Goal: Task Accomplishment & Management: Complete application form

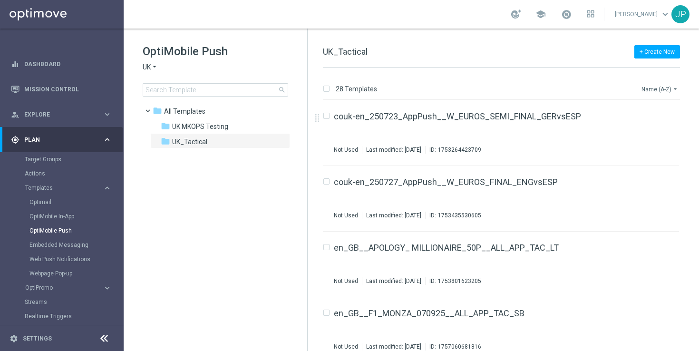
click at [672, 88] on icon "arrow_drop_down" at bounding box center [675, 89] width 8 height 8
click at [668, 129] on span "Date Modified (Newest)" at bounding box center [644, 131] width 64 height 7
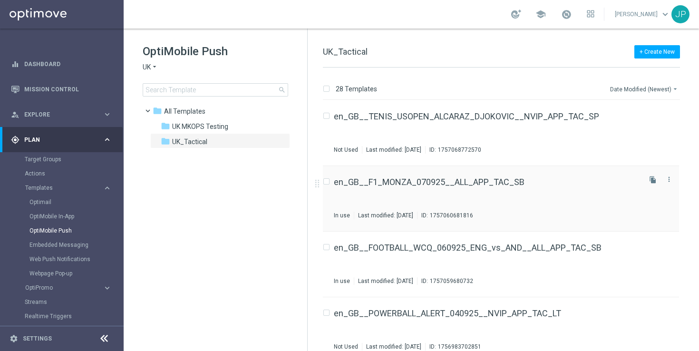
scroll to position [45, 0]
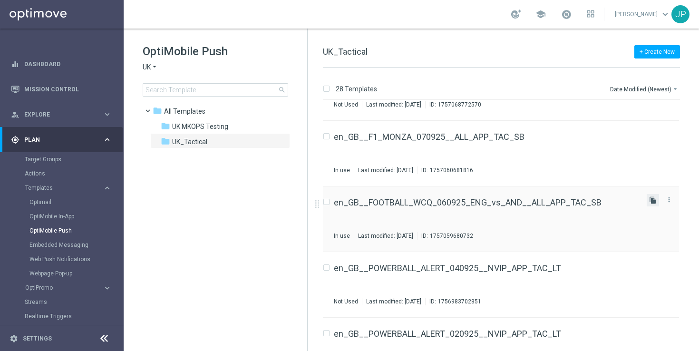
click at [649, 200] on icon "file_copy" at bounding box center [653, 200] width 8 height 8
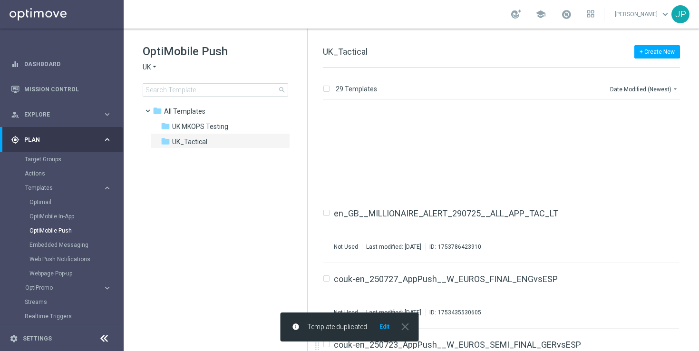
scroll to position [1653, 0]
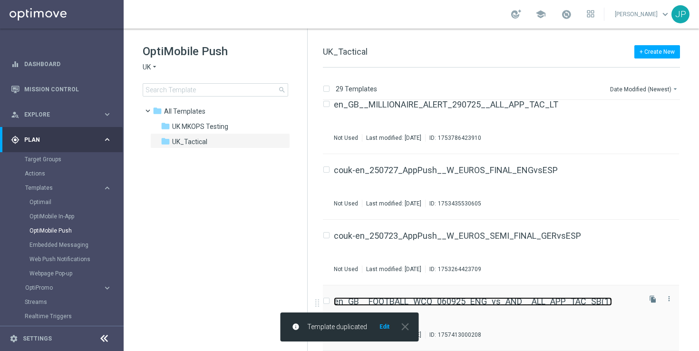
click at [556, 305] on link "en_GB__FOOTBALL_WCQ_060925_ENG_vs_AND__ALL_APP_TAC_SB(1)" at bounding box center [473, 301] width 278 height 9
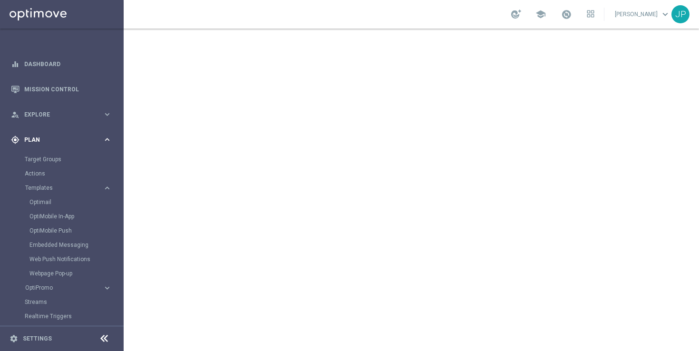
click at [79, 140] on span "Plan" at bounding box center [63, 140] width 78 height 6
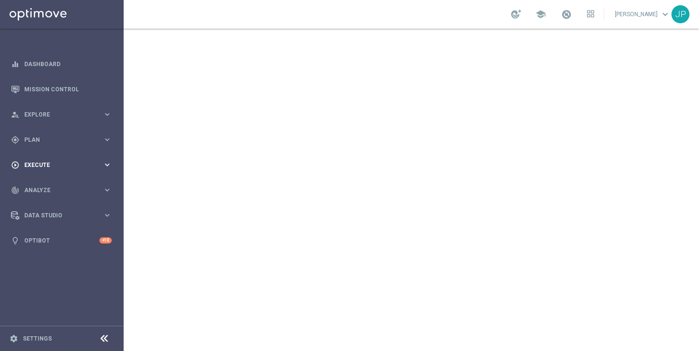
click at [39, 161] on div "play_circle_outline Execute" at bounding box center [57, 165] width 92 height 9
click at [66, 183] on link "Campaign Builder" at bounding box center [62, 185] width 74 height 8
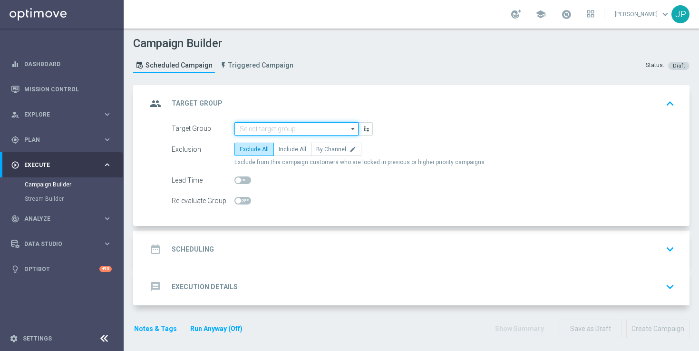
click at [339, 127] on input at bounding box center [296, 128] width 124 height 13
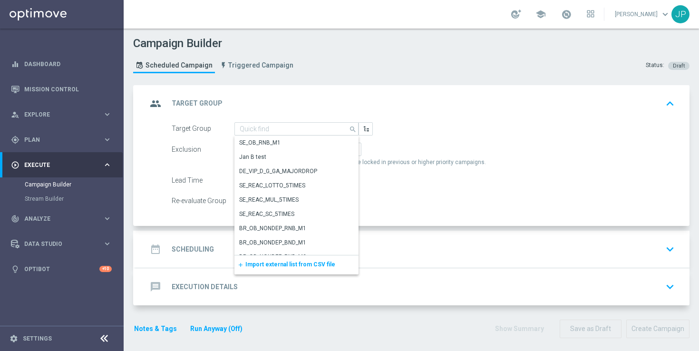
click at [285, 269] on div "add Import external list from CSV file" at bounding box center [296, 264] width 124 height 19
click at [289, 267] on span "Import external list from CSV file" at bounding box center [290, 264] width 90 height 7
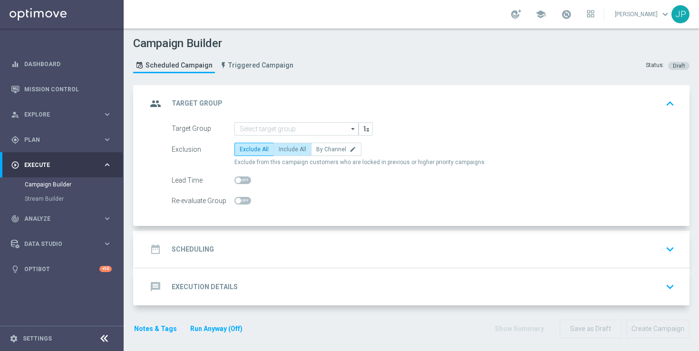
click at [297, 143] on label "Include All" at bounding box center [292, 149] width 38 height 13
click at [285, 148] on input "Include All" at bounding box center [282, 151] width 6 height 6
radio input "true"
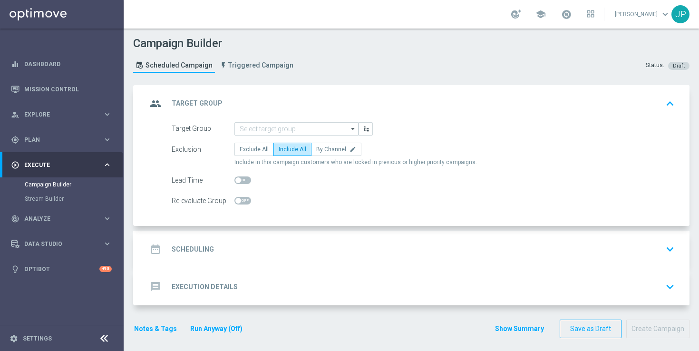
click at [392, 240] on div "date_range Scheduling keyboard_arrow_down" at bounding box center [412, 249] width 531 height 18
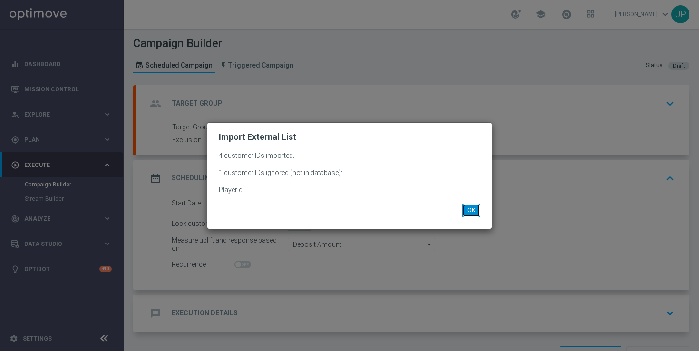
click at [475, 208] on button "OK" at bounding box center [471, 210] width 18 height 13
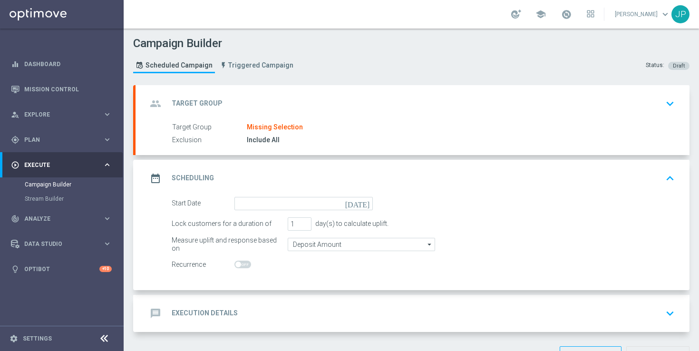
click at [515, 108] on div "group Target Group keyboard_arrow_down" at bounding box center [412, 104] width 531 height 18
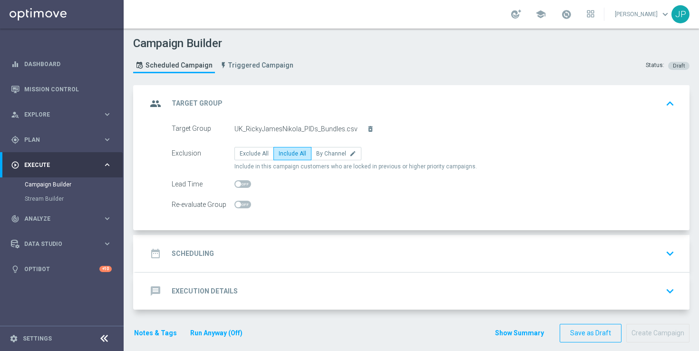
click at [471, 258] on div "date_range Scheduling keyboard_arrow_down" at bounding box center [412, 253] width 531 height 18
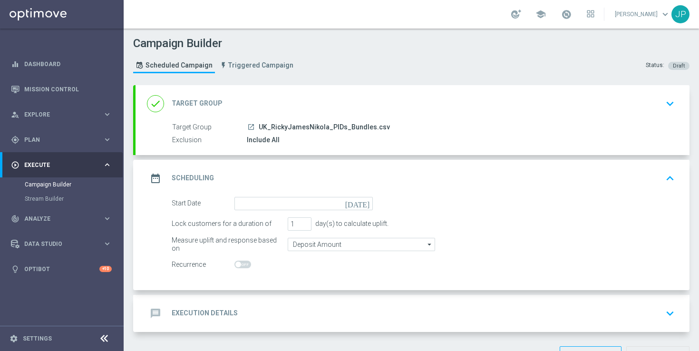
click at [365, 204] on icon "[DATE]" at bounding box center [359, 202] width 28 height 10
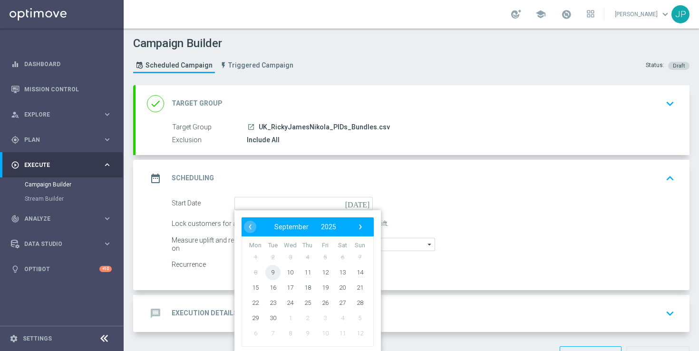
click at [274, 273] on span "9" at bounding box center [272, 271] width 15 height 15
type input "[DATE]"
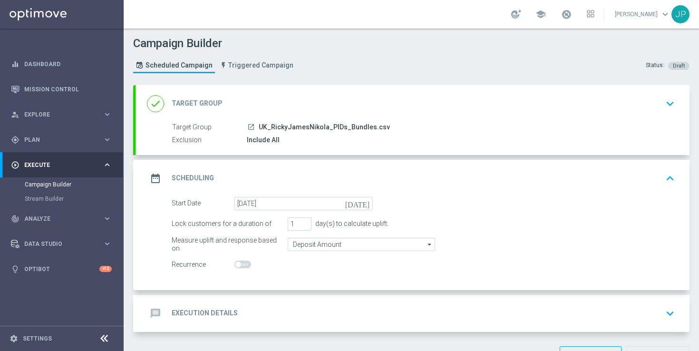
scroll to position [32, 0]
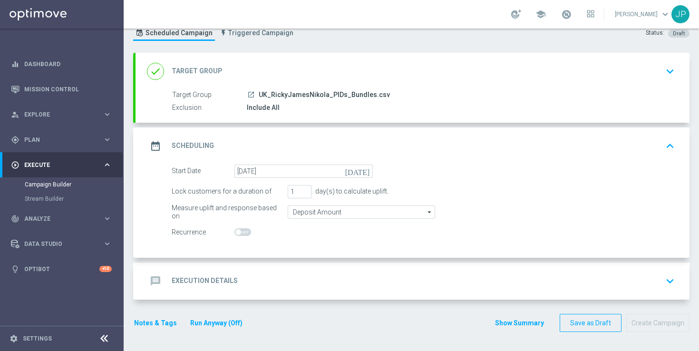
click at [451, 277] on div "message Execution Details keyboard_arrow_down" at bounding box center [412, 281] width 531 height 18
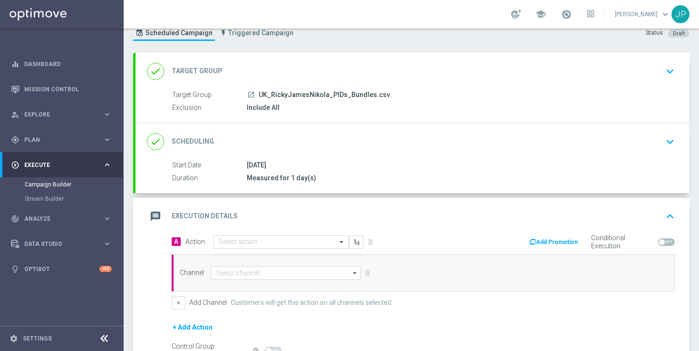
scroll to position [141, 0]
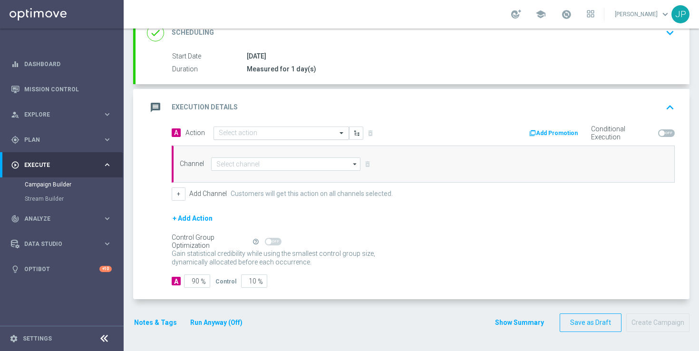
click at [304, 134] on input "text" at bounding box center [272, 133] width 106 height 8
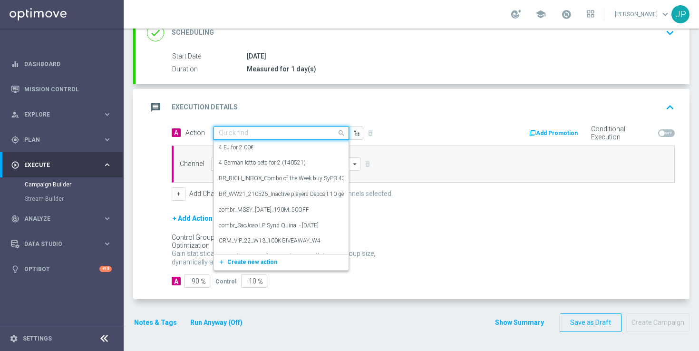
paste input "en_GB__FOOTBALL_WCQ_090925_SER_vs_ENG__ALL_APP_TAC_SB"
type input "en_GB__FOOTBALL_WCQ_090925_SER_vs_ENG__ALL_APP_TAC_SB"
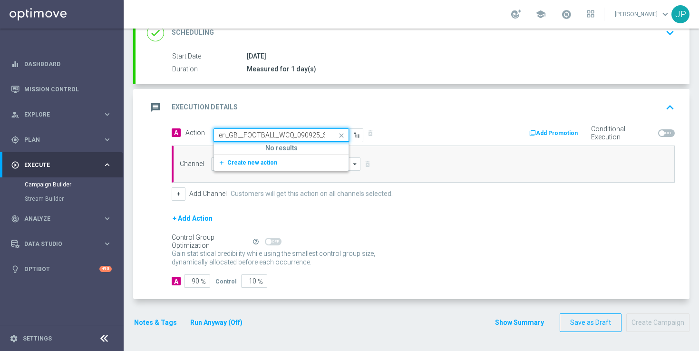
scroll to position [0, 91]
click at [296, 162] on button "add_new Create new action" at bounding box center [279, 162] width 131 height 11
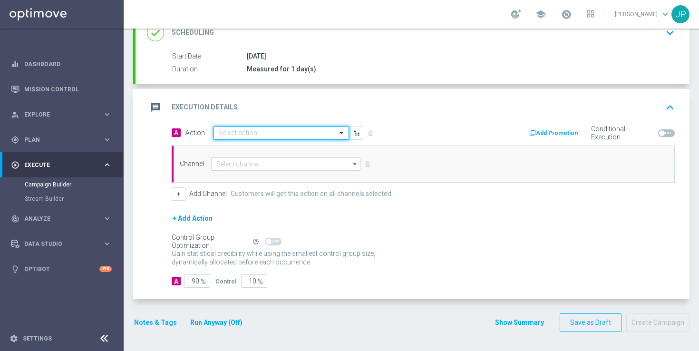
scroll to position [0, 0]
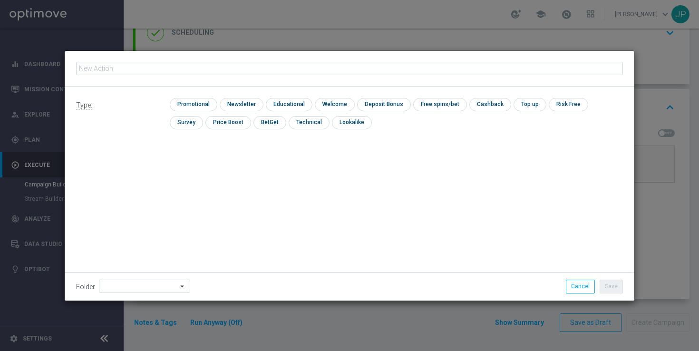
type input "en_GB__FOOTBALL_WCQ_090925_SER_vs_ENG__ALL_APP_TAC_SB"
click at [190, 102] on input "checkbox" at bounding box center [192, 104] width 45 height 13
checkbox input "true"
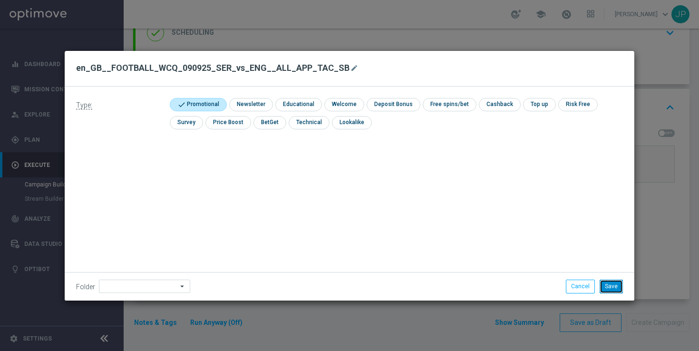
click at [620, 292] on button "Save" at bounding box center [611, 286] width 23 height 13
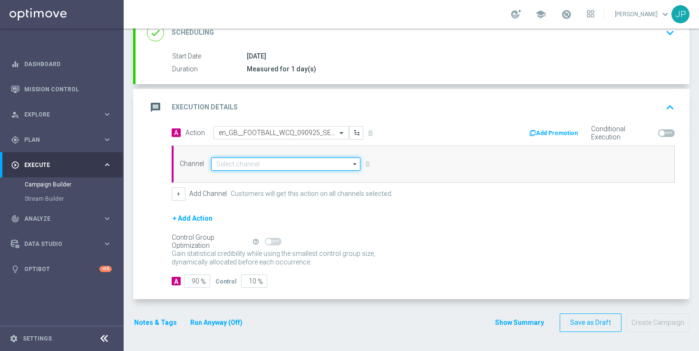
click at [301, 166] on input at bounding box center [285, 163] width 149 height 13
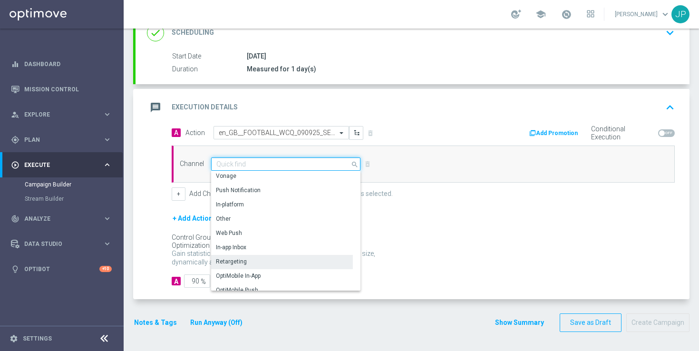
scroll to position [252, 0]
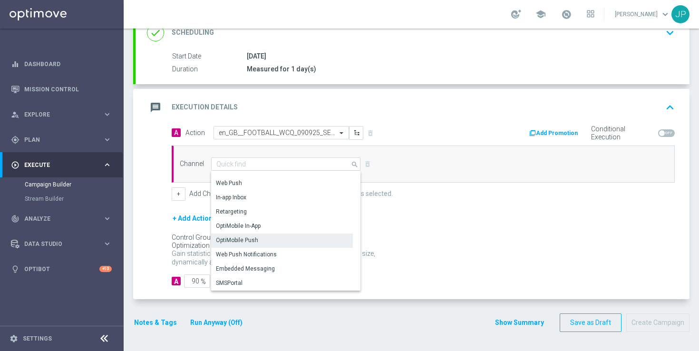
click at [284, 240] on div "OptiMobile Push" at bounding box center [282, 239] width 142 height 13
type input "OptiMobile Push"
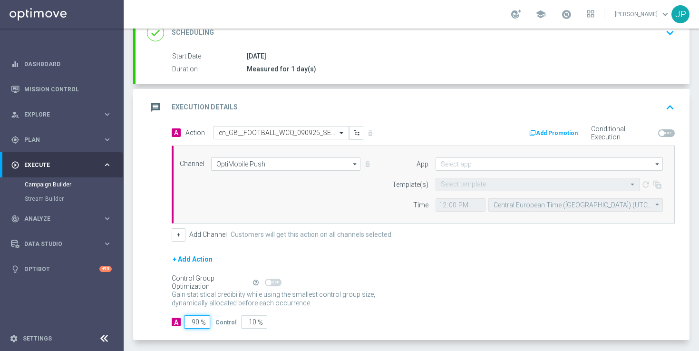
click at [195, 321] on input "90" at bounding box center [197, 321] width 26 height 13
type input "0"
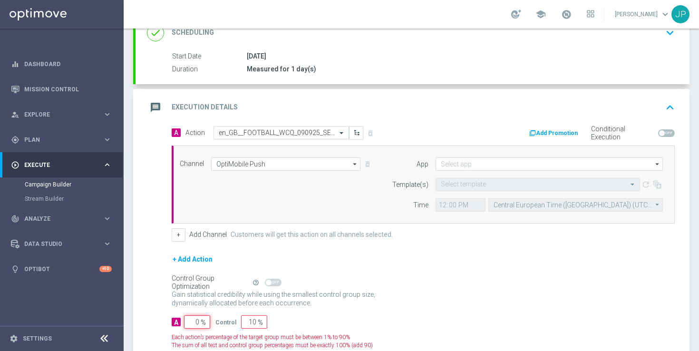
type input "100"
type input "10"
type input "90"
type input "100"
type input "0"
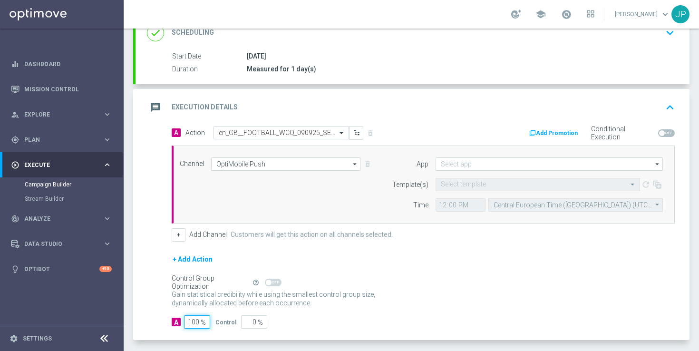
type input "100"
click at [371, 266] on div "+ Add Action" at bounding box center [423, 265] width 503 height 24
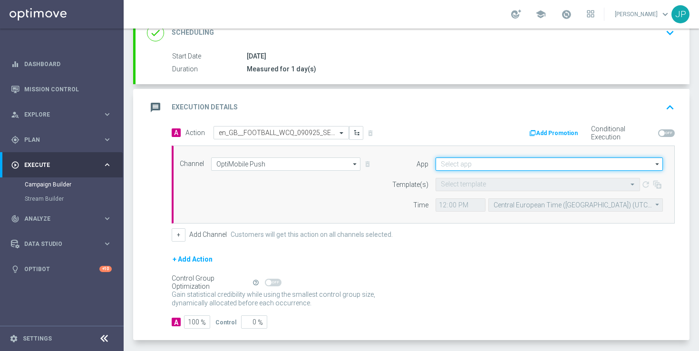
click at [468, 162] on input at bounding box center [549, 163] width 227 height 13
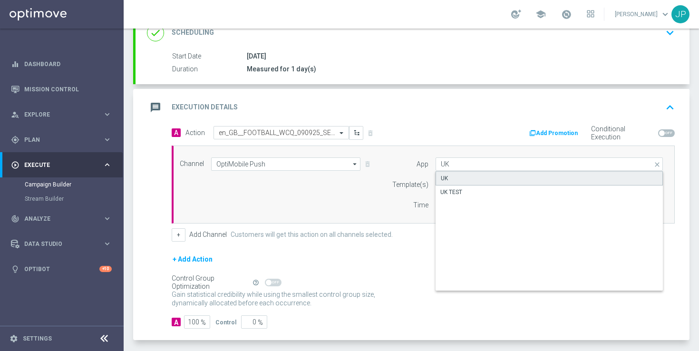
click at [472, 173] on div "UK" at bounding box center [549, 178] width 227 height 14
type input "UK"
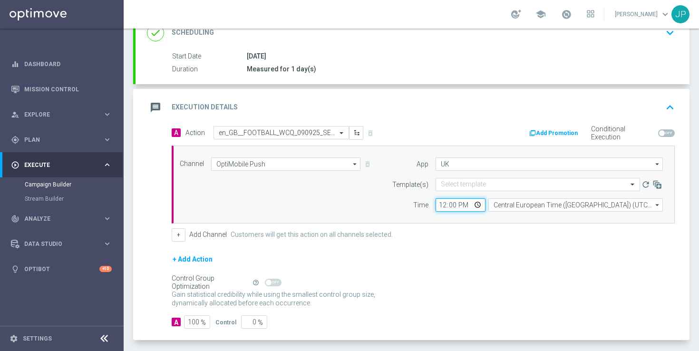
click at [440, 204] on input "12:00" at bounding box center [461, 204] width 50 height 13
type input "12:27"
click at [467, 234] on div "+ Add Channel Customers will get this action on all channels selected." at bounding box center [423, 234] width 503 height 13
click at [467, 184] on input "text" at bounding box center [528, 185] width 175 height 8
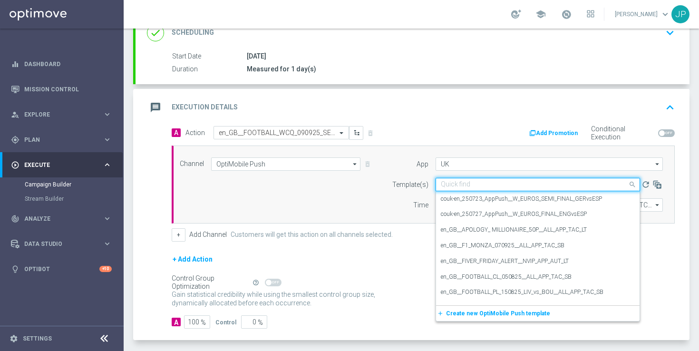
paste input "en_GB__FOOTBALL_WCQ_090925_SER_vs_ENG__ALL_APP_TAC_SB"
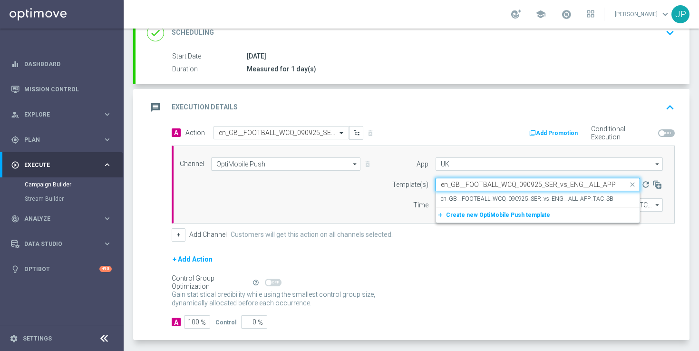
scroll to position [0, 22]
click at [507, 197] on label "en_GB__FOOTBALL_WCQ_090925_SER_vs_ENG__ALL_APP_TAC_SB" at bounding box center [527, 199] width 173 height 8
type input "en_GB__FOOTBALL_WCQ_090925_SER_vs_ENG__ALL_APP_TAC_SB"
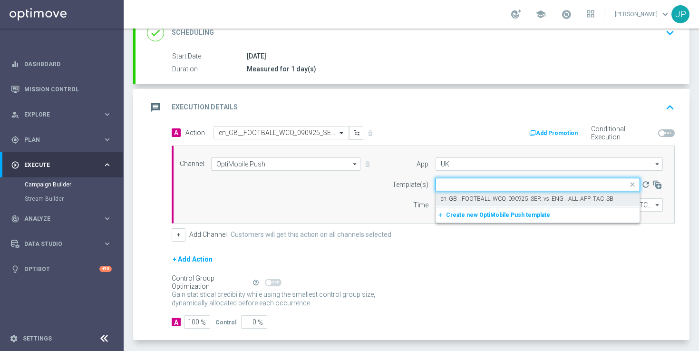
scroll to position [0, 0]
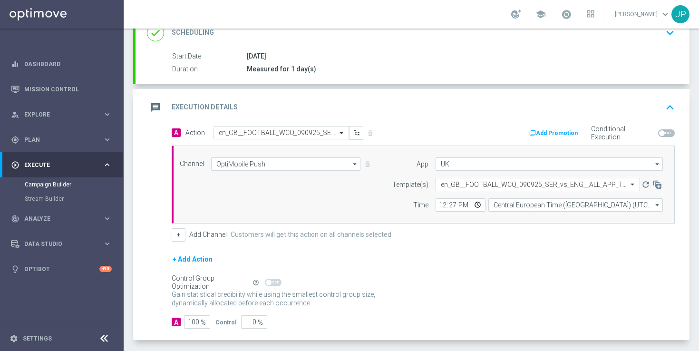
click at [491, 259] on div "+ Add Action" at bounding box center [423, 265] width 503 height 24
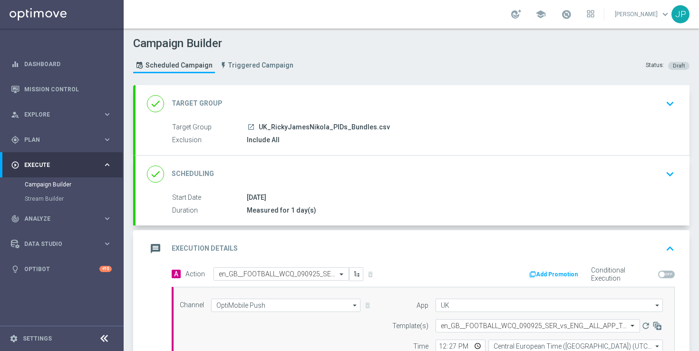
scroll to position [182, 0]
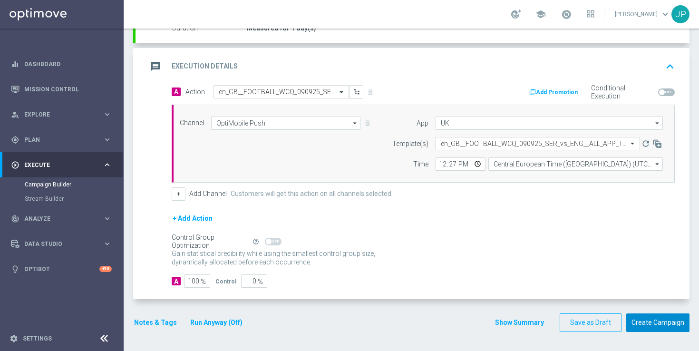
click at [671, 326] on button "Create Campaign" at bounding box center [657, 322] width 63 height 19
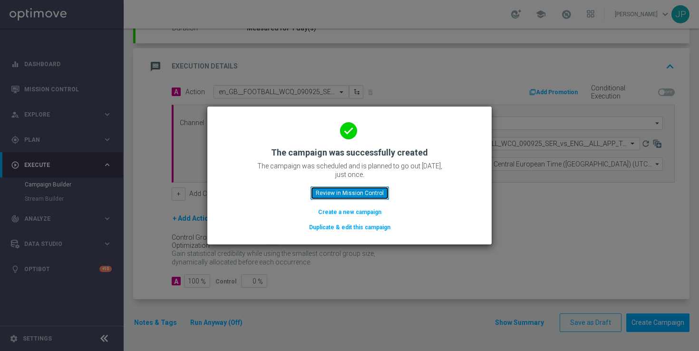
click at [370, 194] on button "Review in Mission Control" at bounding box center [350, 192] width 78 height 13
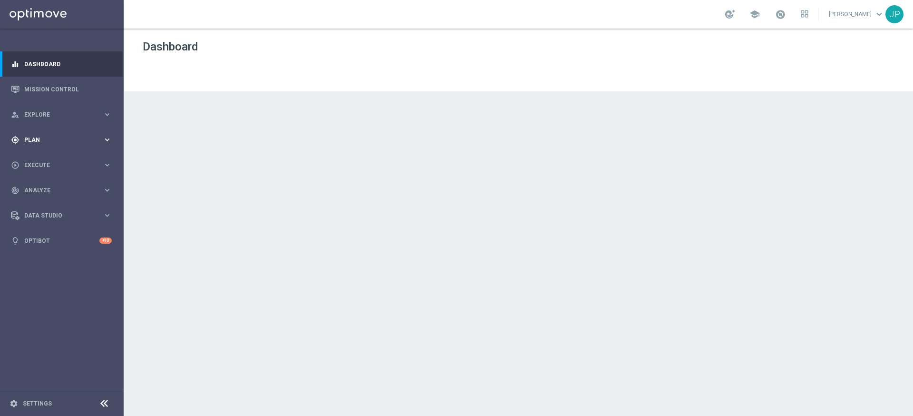
click at [89, 142] on span "Plan" at bounding box center [63, 140] width 78 height 6
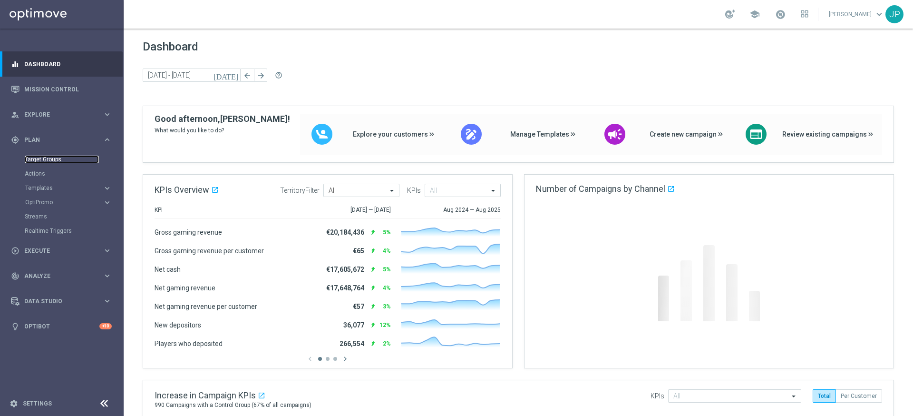
click at [57, 160] on link "Target Groups" at bounding box center [62, 160] width 74 height 8
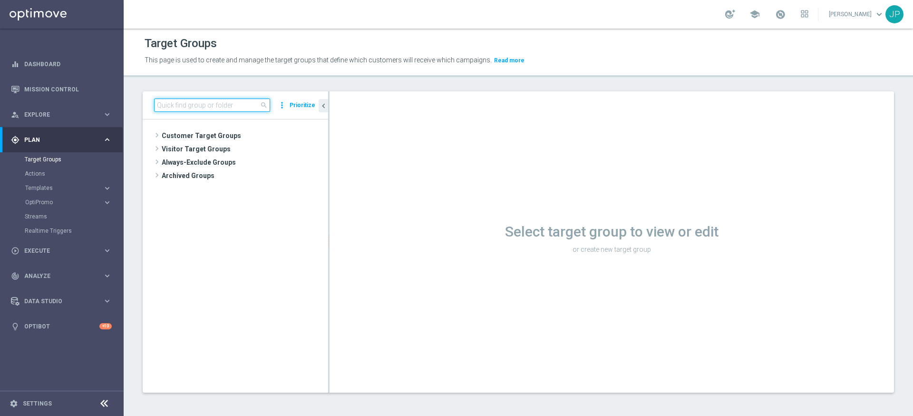
click at [242, 106] on input at bounding box center [212, 104] width 116 height 13
click at [239, 107] on input at bounding box center [212, 104] width 116 height 13
paste input "UK_SPORTSBOOK_APP"
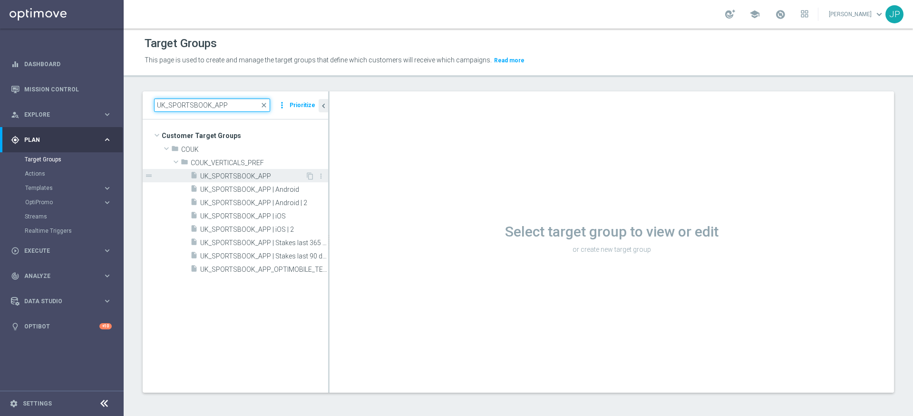
type input "UK_SPORTSBOOK_APP"
click at [243, 174] on span "UK_SPORTSBOOK_APP" at bounding box center [252, 176] width 105 height 8
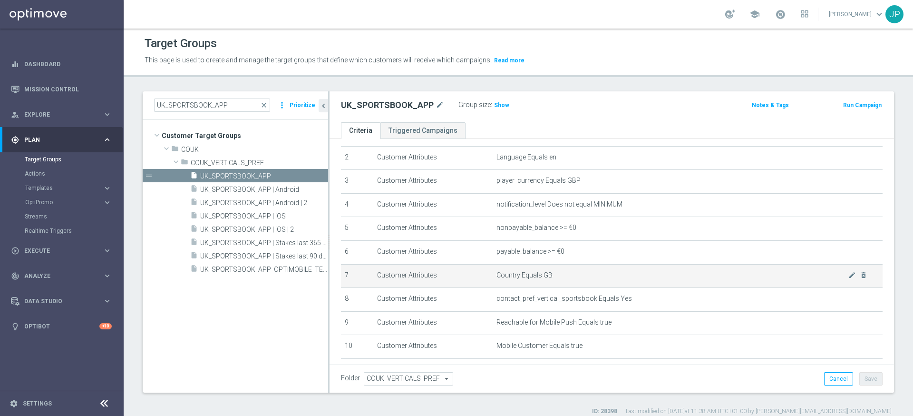
scroll to position [121, 0]
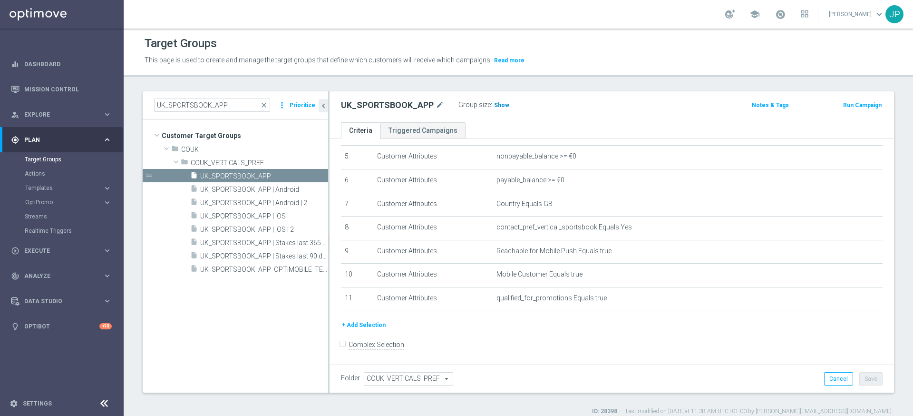
click at [497, 100] on h3 "Show" at bounding box center [501, 105] width 17 height 10
click at [372, 324] on button "+ Add Selection" at bounding box center [364, 325] width 46 height 10
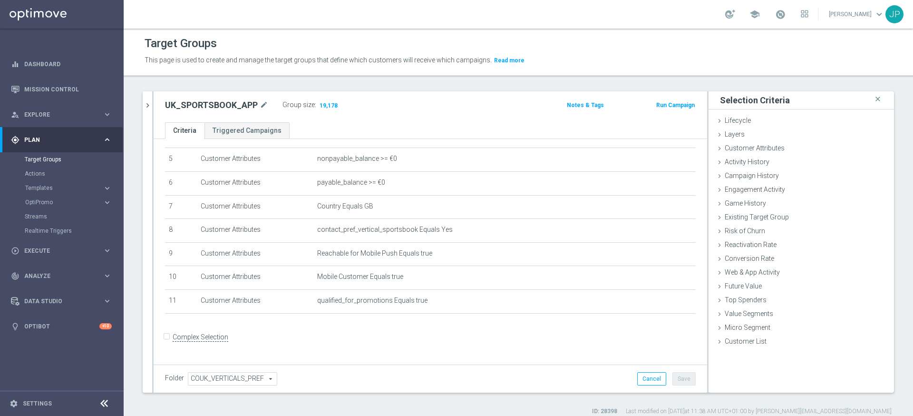
scroll to position [111, 0]
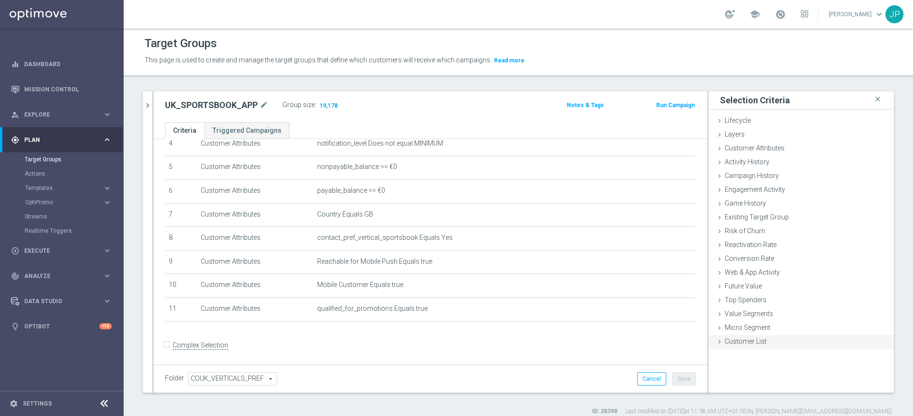
click at [721, 341] on icon at bounding box center [720, 342] width 8 height 8
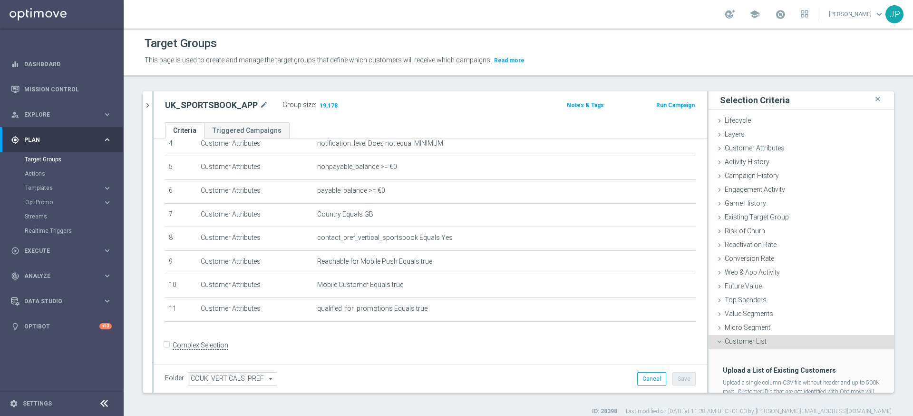
scroll to position [43, 0]
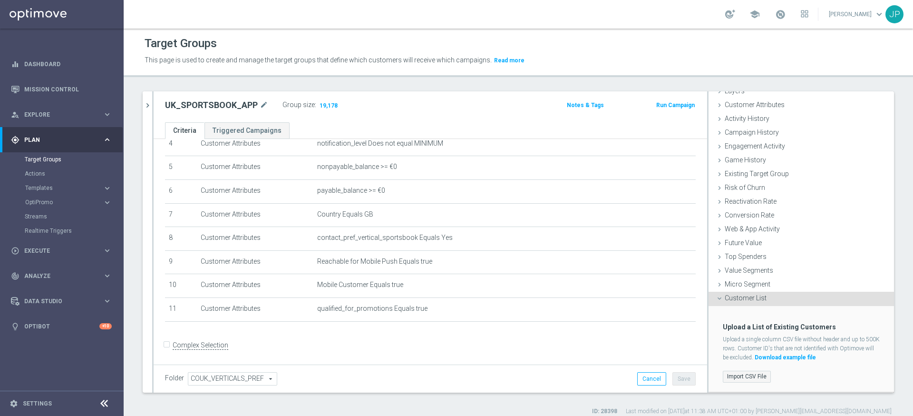
click at [755, 374] on label "Import CSV File" at bounding box center [747, 376] width 48 height 12
click at [0, 0] on input "Import CSV File" at bounding box center [0, 0] width 0 height 0
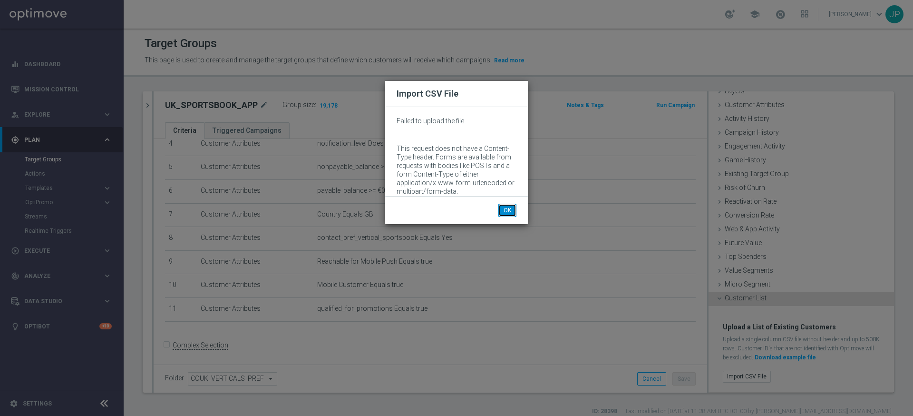
click at [510, 207] on button "OK" at bounding box center [507, 210] width 18 height 13
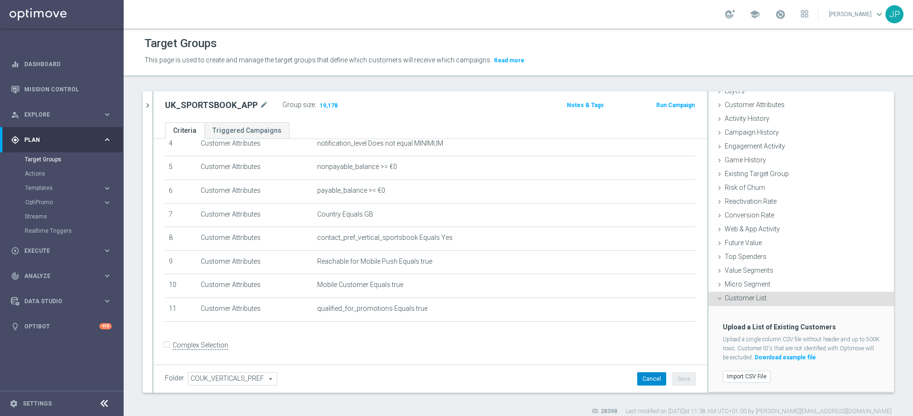
click at [658, 381] on button "Cancel" at bounding box center [651, 378] width 29 height 13
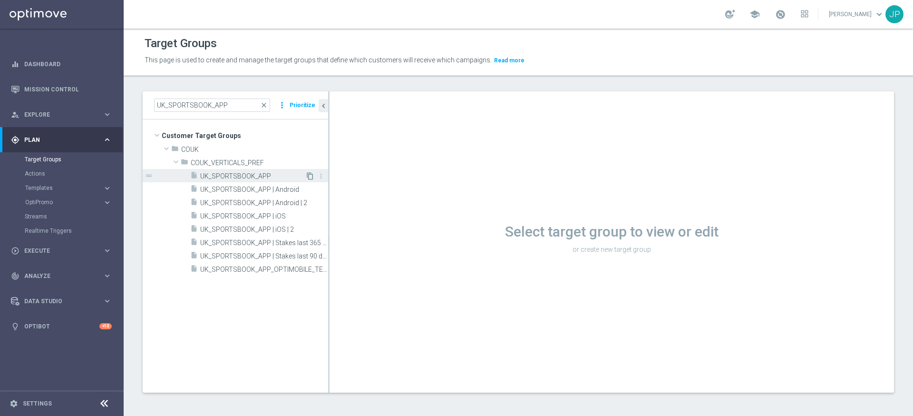
click at [309, 175] on icon "content_copy" at bounding box center [310, 176] width 8 height 8
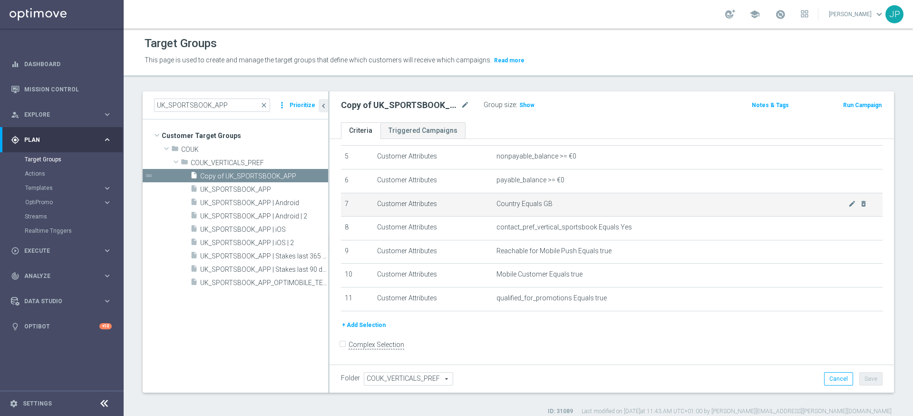
scroll to position [9, 0]
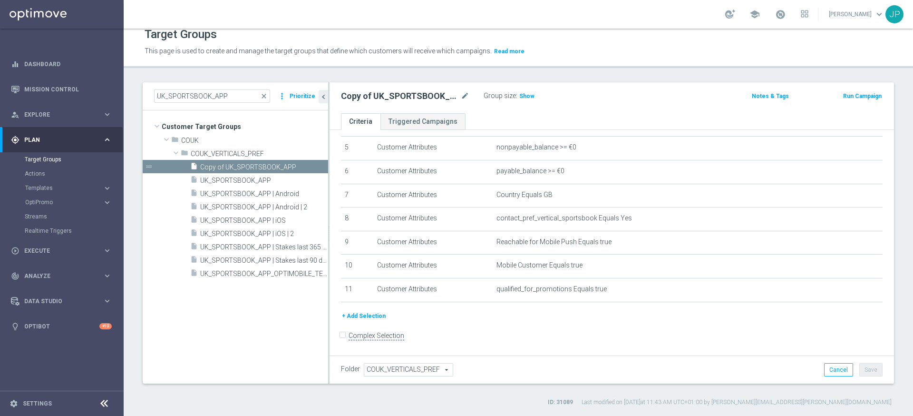
click at [361, 316] on button "+ Add Selection" at bounding box center [364, 316] width 46 height 10
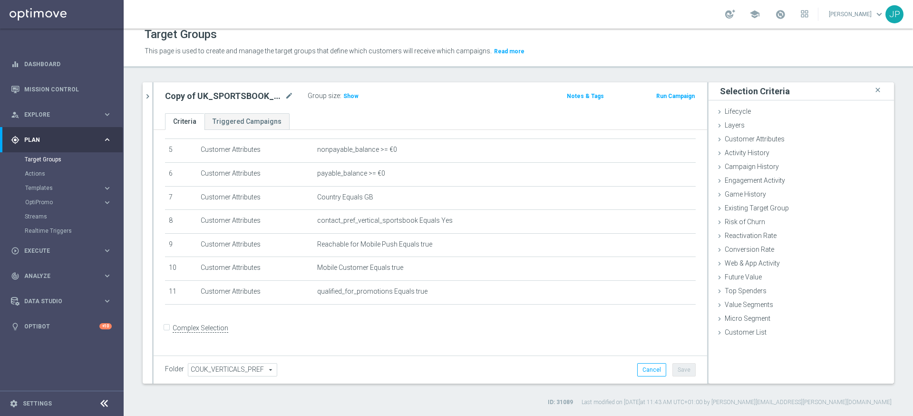
scroll to position [111, 0]
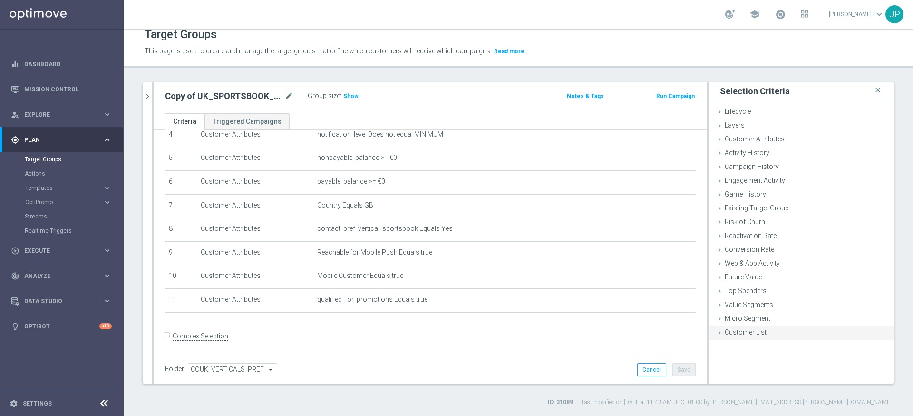
click at [725, 331] on span "Customer List" at bounding box center [746, 332] width 42 height 8
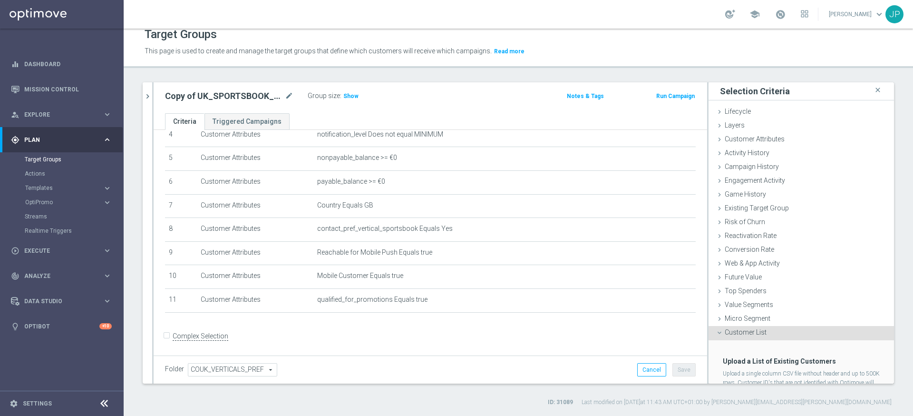
scroll to position [43, 0]
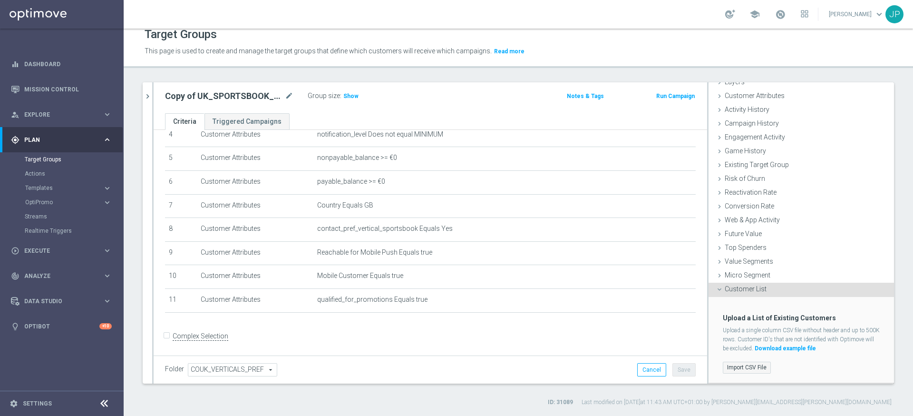
click at [758, 366] on label "Import CSV File" at bounding box center [747, 367] width 48 height 12
click at [0, 0] on input "Import CSV File" at bounding box center [0, 0] width 0 height 0
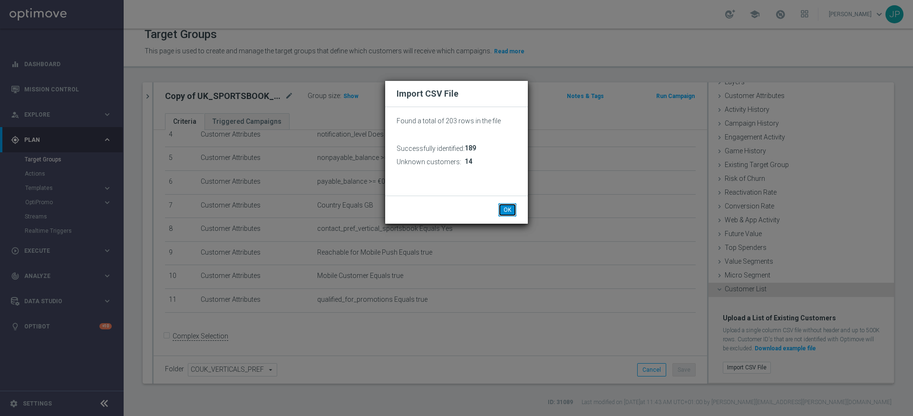
click at [509, 211] on button "OK" at bounding box center [507, 209] width 18 height 13
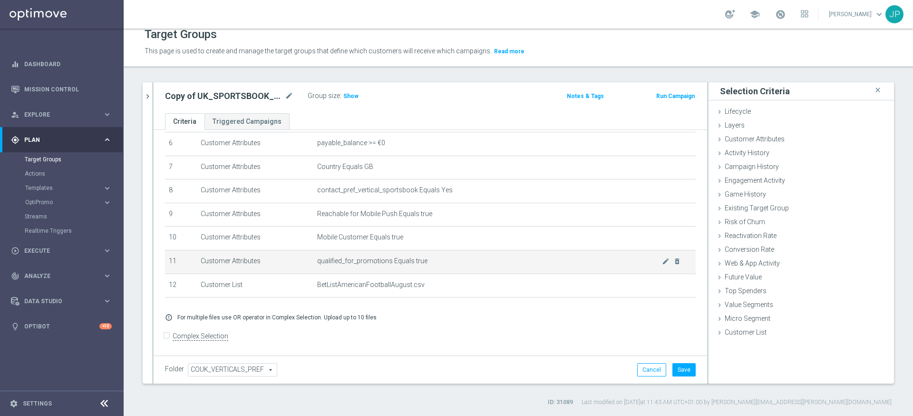
scroll to position [0, 0]
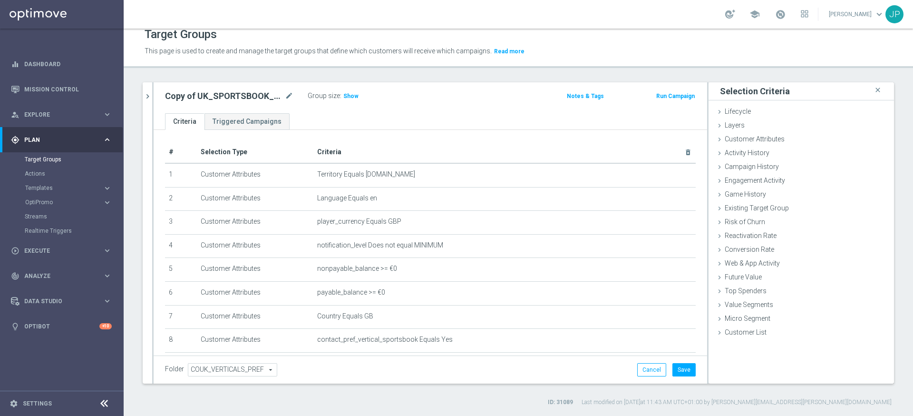
click at [253, 97] on h2 "Copy of UK_SPORTSBOOK_APP" at bounding box center [224, 95] width 118 height 11
click at [289, 99] on icon "mode_edit" at bounding box center [289, 95] width 9 height 11
click at [193, 97] on input "Copy of UK_SPORTSBOOK_APP" at bounding box center [229, 96] width 128 height 13
drag, startPoint x: 191, startPoint y: 97, endPoint x: 163, endPoint y: 97, distance: 28.1
click at [163, 97] on div "Copy of UK_SPORTSBOOK_APP" at bounding box center [229, 96] width 143 height 13
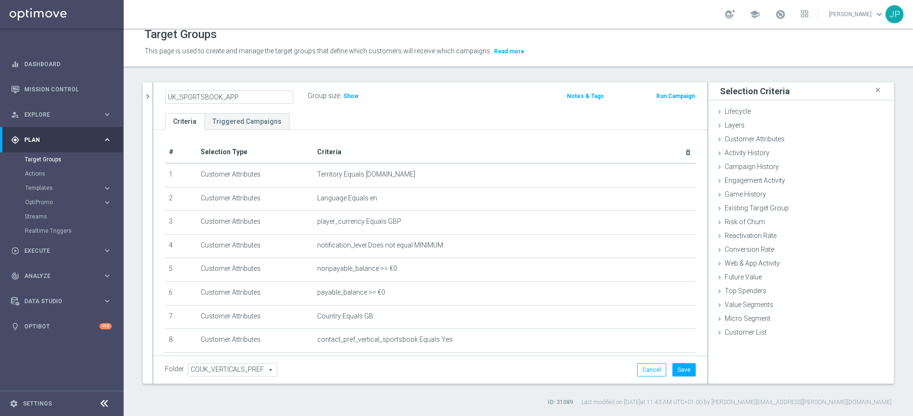
click at [250, 96] on input "UK_SPORTSBOOK_APP" at bounding box center [229, 96] width 128 height 13
type input "UK_SPORTSBOOK_APP | NFL"
click at [474, 75] on div "Target Groups This page is used to create and manage the target groups that def…" at bounding box center [518, 222] width 789 height 387
click at [685, 373] on button "Save" at bounding box center [683, 369] width 23 height 13
click at [254, 94] on h2 "UK_SPORTSBOOK_APP | NFL" at bounding box center [222, 95] width 115 height 11
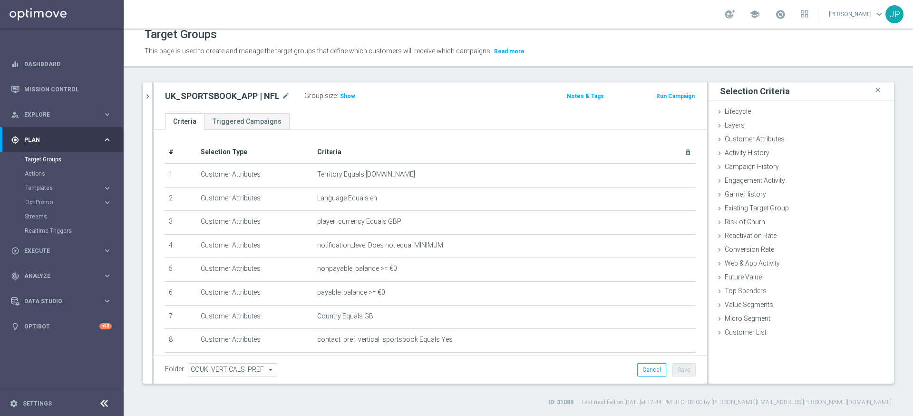
click at [264, 97] on h2 "UK_SPORTSBOOK_APP | NFL" at bounding box center [222, 95] width 115 height 11
click at [285, 94] on icon "mode_edit" at bounding box center [286, 95] width 9 height 11
click at [264, 94] on input "UK_SPORTSBOOK_APP | NFL" at bounding box center [229, 96] width 128 height 13
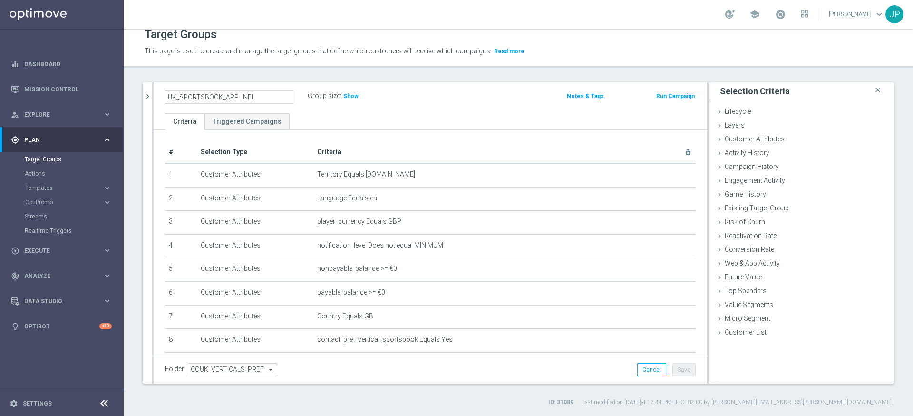
click at [380, 76] on div "Target Groups This page is used to create and manage the target groups that def…" at bounding box center [518, 222] width 789 height 387
click at [283, 97] on icon "mode_edit" at bounding box center [286, 95] width 9 height 11
click at [272, 97] on input "UK_SPORTSBOOK_APP | NFL" at bounding box center [229, 96] width 128 height 13
type input "UK_SPORTSBOOK_APP | NFL | List of Bettors"
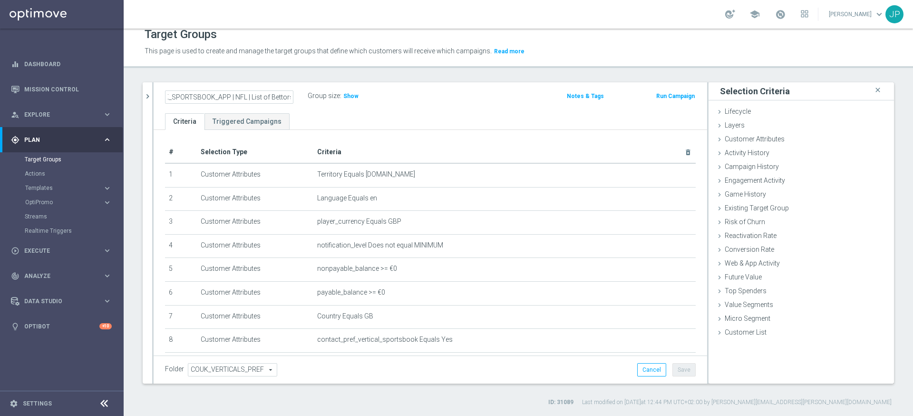
click at [399, 87] on div "UK_SPORTSBOOK_APP | NFL | List of Bettors Group size : Show Notes & Tags Run Ca…" at bounding box center [431, 97] width 554 height 31
click at [693, 372] on button "Save" at bounding box center [683, 369] width 23 height 13
click at [235, 96] on h2 "UK_SPORTSBOOK_APP | NFL | List of Bettors" at bounding box center [224, 95] width 118 height 11
click at [262, 97] on h2 "UK_SPORTSBOOK_APP | NFL | List of Bettors" at bounding box center [224, 95] width 118 height 11
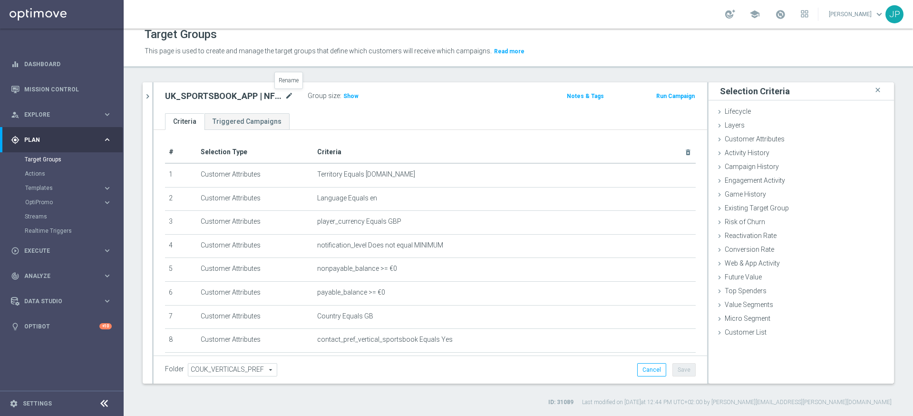
click at [287, 96] on icon "mode_edit" at bounding box center [289, 95] width 9 height 11
click at [252, 94] on input "UK_SPORTSBOOK_APP | NFL | List of Bettors" at bounding box center [229, 96] width 128 height 13
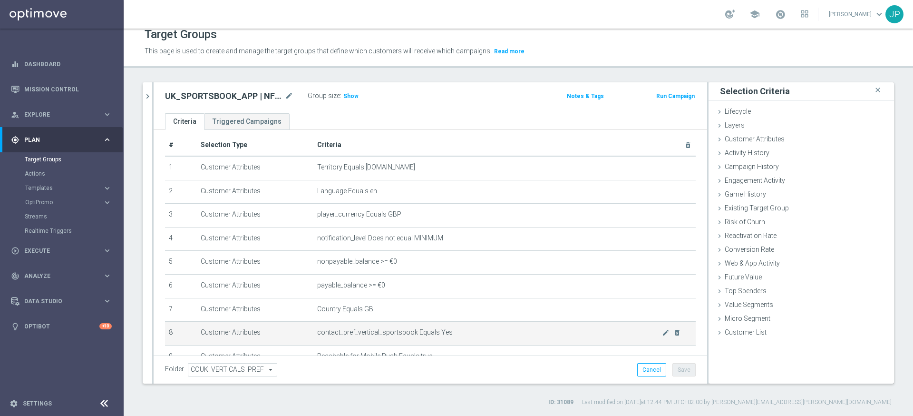
scroll to position [0, 0]
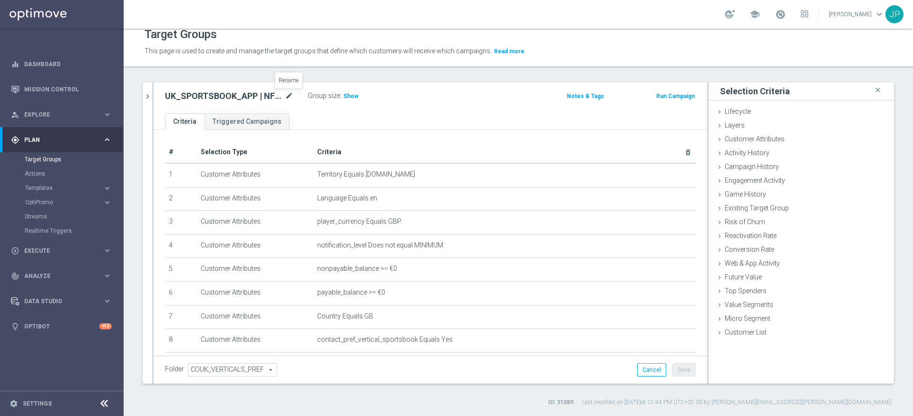
click at [287, 97] on icon "mode_edit" at bounding box center [289, 95] width 9 height 11
click at [379, 78] on div "Target Groups This page is used to create and manage the target groups that def…" at bounding box center [518, 222] width 789 height 387
click at [659, 367] on button "Cancel" at bounding box center [651, 369] width 29 height 13
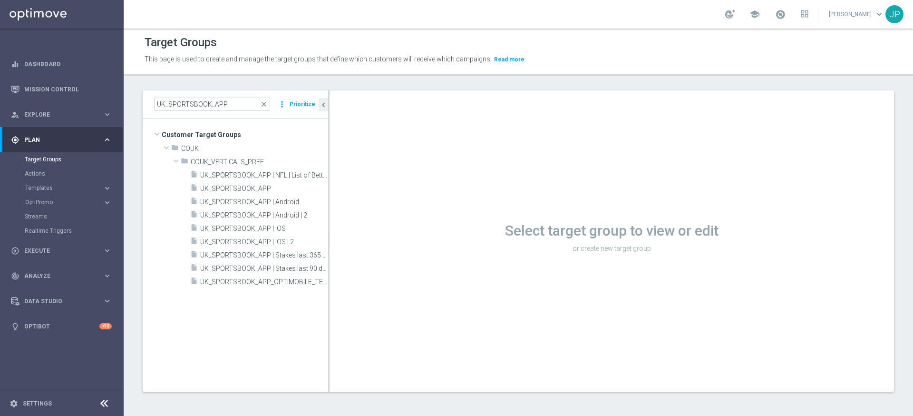
scroll to position [1, 0]
click at [61, 254] on div "play_circle_outline Execute" at bounding box center [57, 250] width 92 height 9
click at [67, 180] on div "Campaign Builder" at bounding box center [74, 184] width 98 height 14
click at [76, 183] on link "Campaign Builder" at bounding box center [62, 185] width 74 height 8
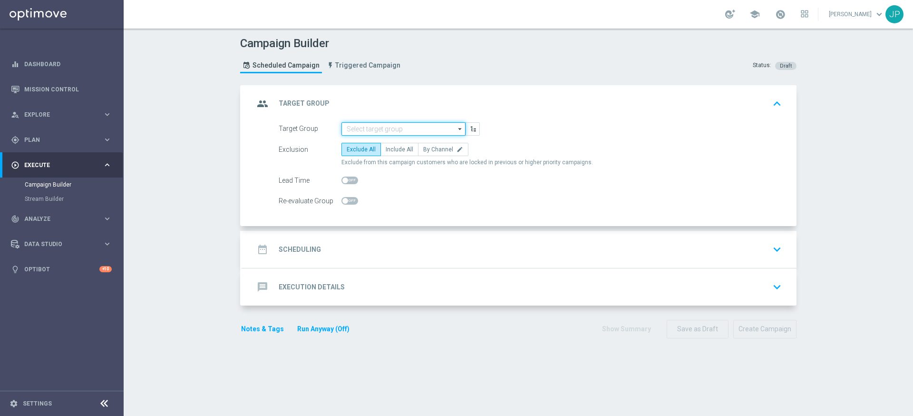
click at [404, 130] on input at bounding box center [403, 128] width 124 height 13
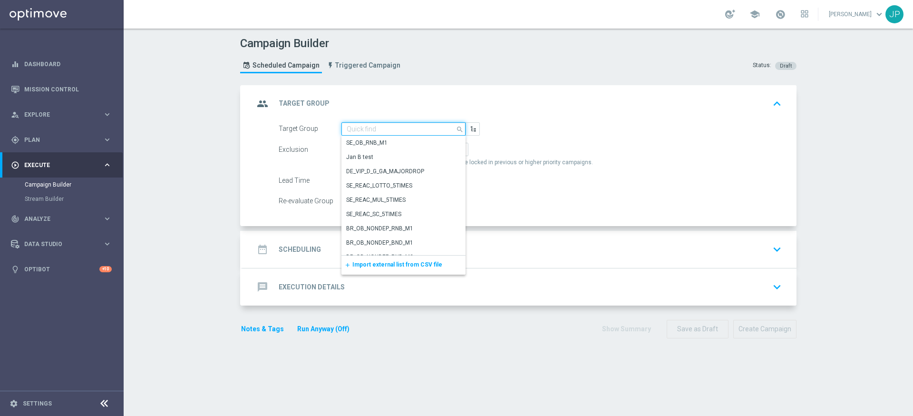
paste input "UK_SPORTSBOOK_APP | Stakes last 365 days"
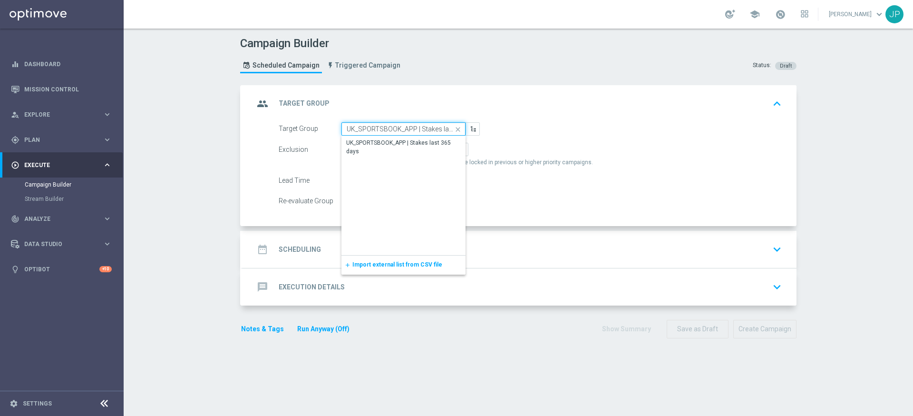
scroll to position [0, 24]
click at [407, 146] on div "UK_SPORTSBOOK_APP | Stakes last 365 days" at bounding box center [403, 146] width 115 height 17
type input "UK_SPORTSBOOK_APP | Stakes last 365 days"
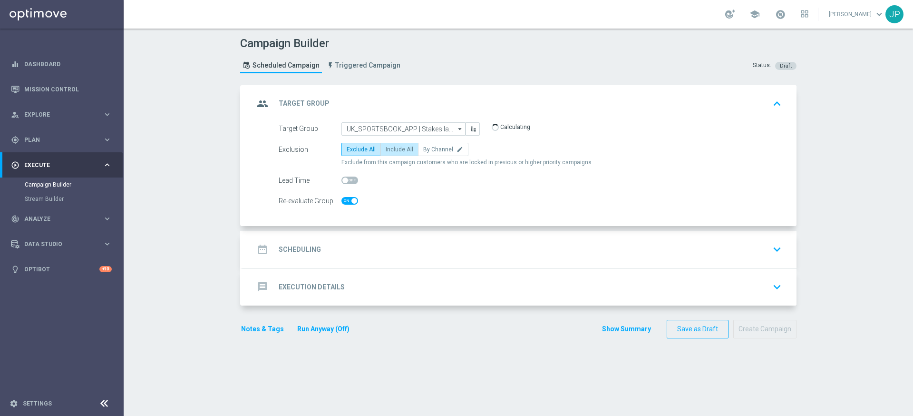
checkbox input "true"
click at [398, 146] on span "Include All" at bounding box center [400, 149] width 28 height 7
click at [392, 148] on input "Include All" at bounding box center [389, 151] width 6 height 6
radio input "true"
click at [488, 241] on div "date_range Scheduling keyboard_arrow_down" at bounding box center [519, 249] width 531 height 18
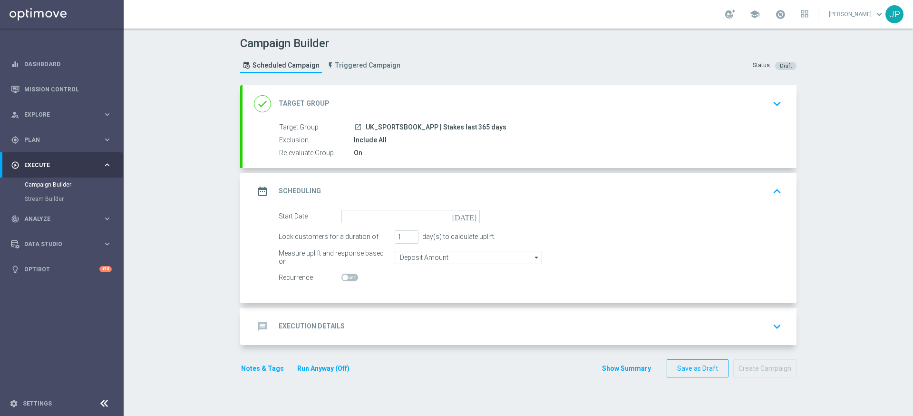
click at [475, 215] on icon "[DATE]" at bounding box center [466, 215] width 28 height 10
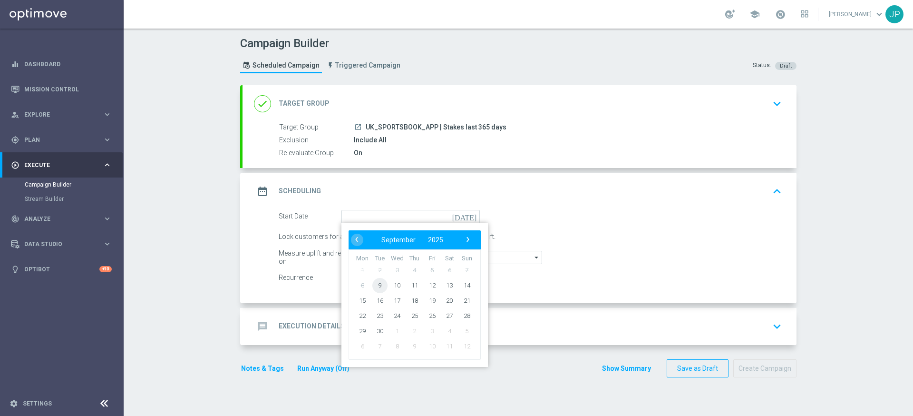
click at [380, 287] on span "9" at bounding box center [379, 284] width 15 height 15
type input "[DATE]"
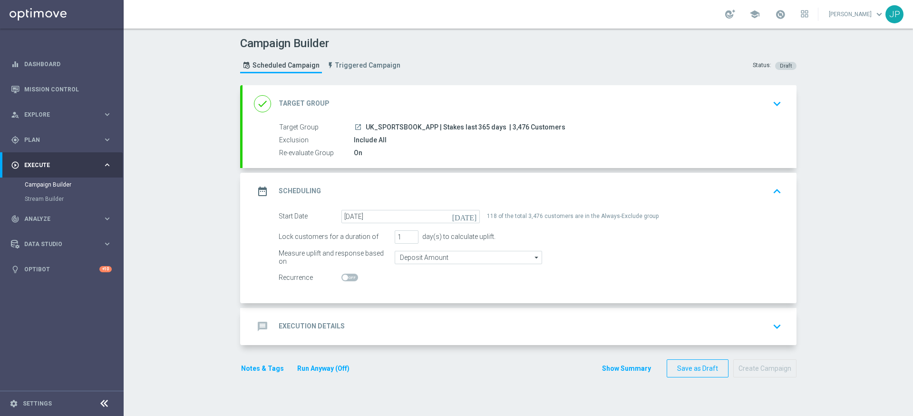
click at [409, 312] on div "message Execution Details keyboard_arrow_down" at bounding box center [520, 326] width 554 height 37
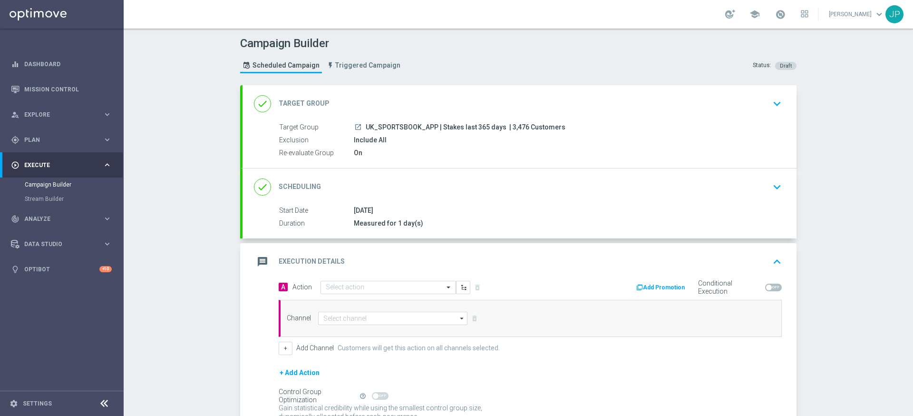
scroll to position [77, 0]
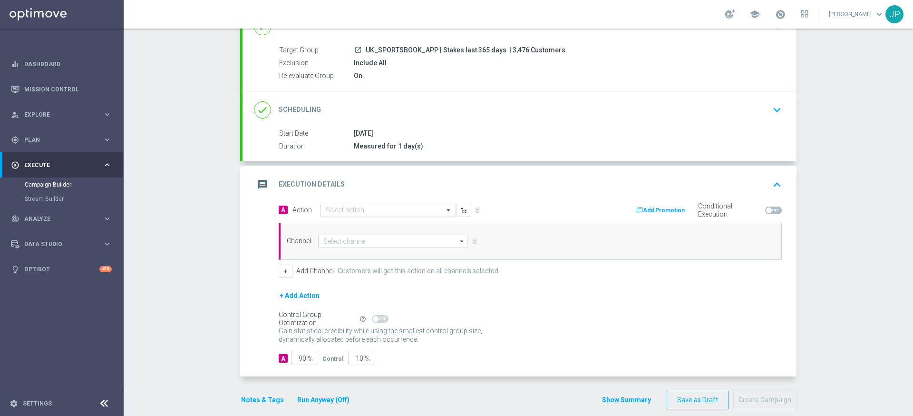
click at [372, 205] on div "Select action" at bounding box center [389, 210] width 136 height 13
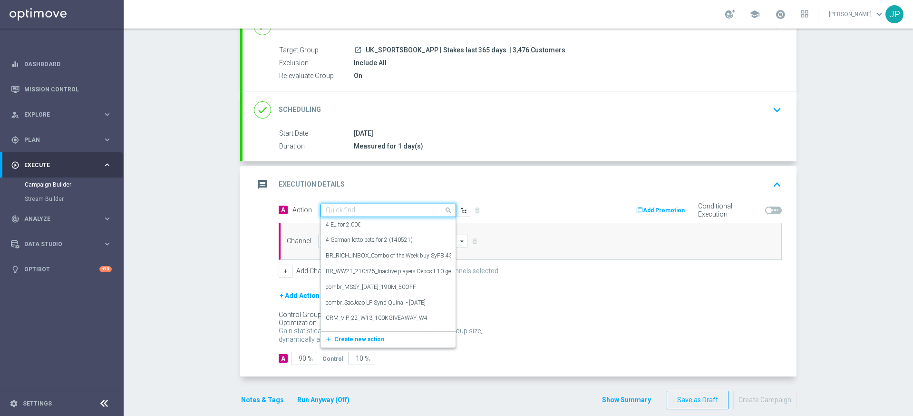
paste input "en_GB__FOOTBALL_WCQ_090925_SER_vs_ENG__ALL_APP_TAC_SB"
type input "en_GB__FOOTBALL_WCQ_090925_SER_vs_ENG__ALL_APP_TAC_SB"
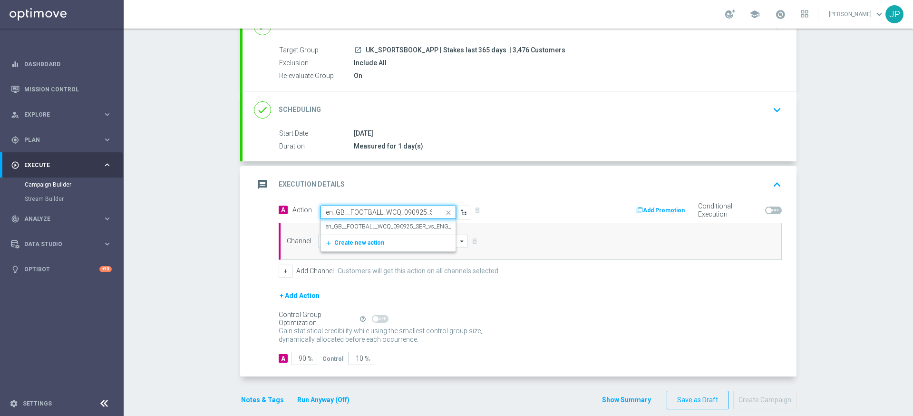
scroll to position [0, 91]
click at [378, 228] on label "en_GB__FOOTBALL_WCQ_090925_SER_vs_ENG__ALL_APP_TAC_SB" at bounding box center [412, 227] width 173 height 8
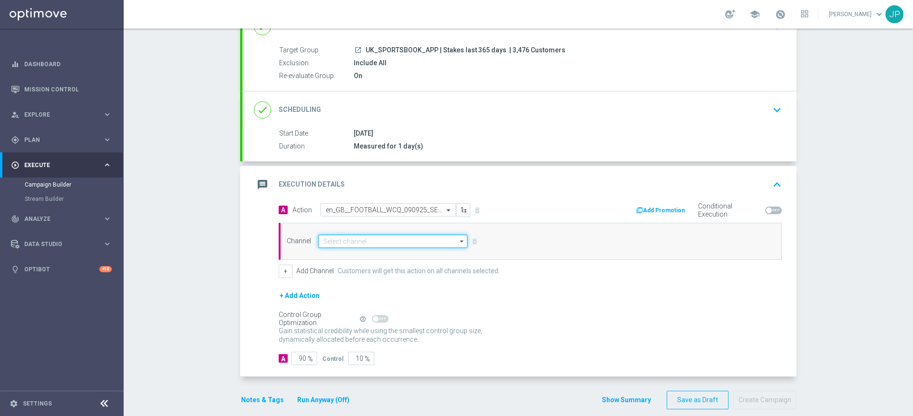
click at [378, 245] on input at bounding box center [392, 240] width 149 height 13
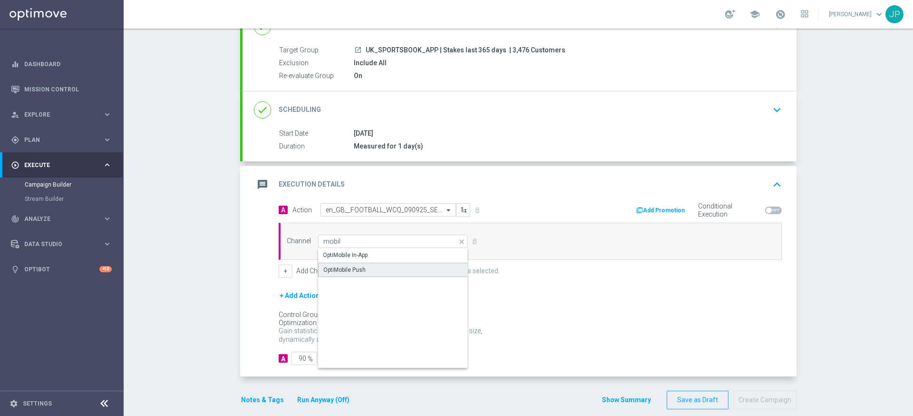
click at [376, 266] on div "OptiMobile Push" at bounding box center [393, 270] width 150 height 14
type input "OptiMobile Push"
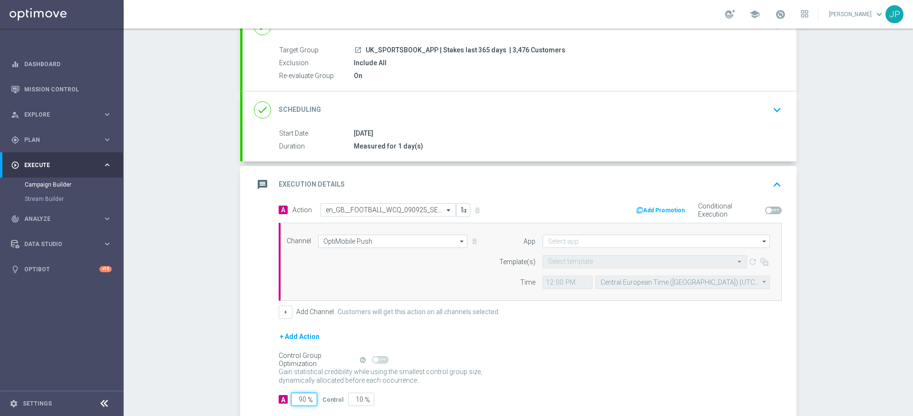
click at [303, 400] on input "90" at bounding box center [304, 398] width 26 height 13
type input "0"
type input "100"
type input "10"
type input "90"
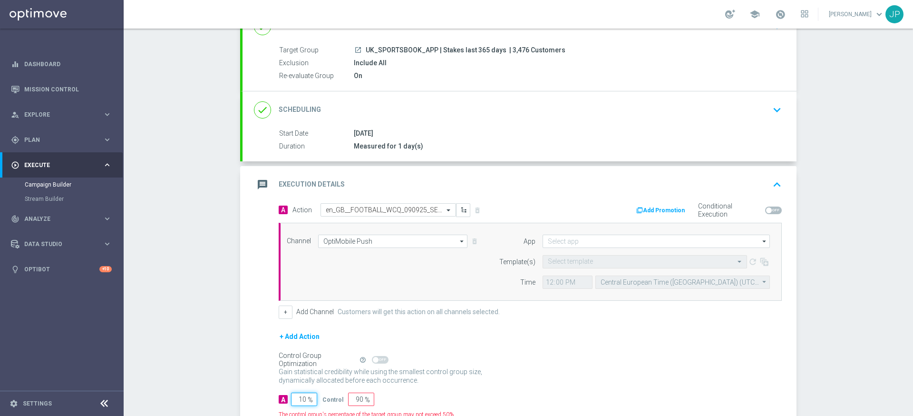
type input "100"
type input "0"
type input "100"
click at [484, 344] on div "+ Add Action" at bounding box center [530, 343] width 503 height 24
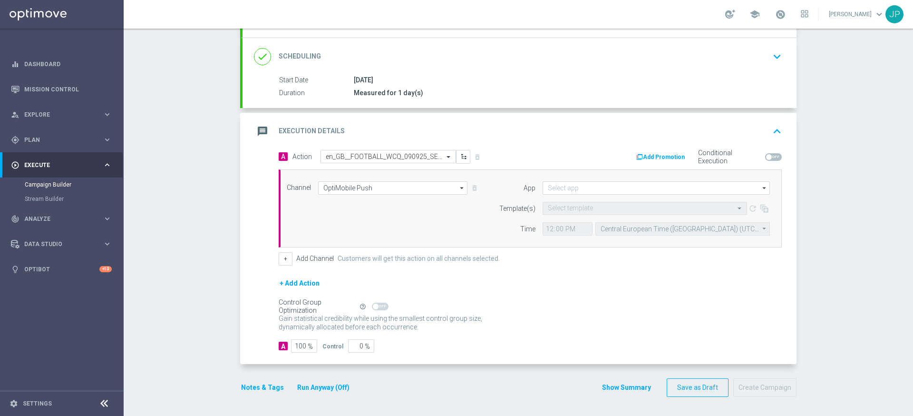
click at [276, 386] on button "Notes & Tags" at bounding box center [262, 387] width 45 height 12
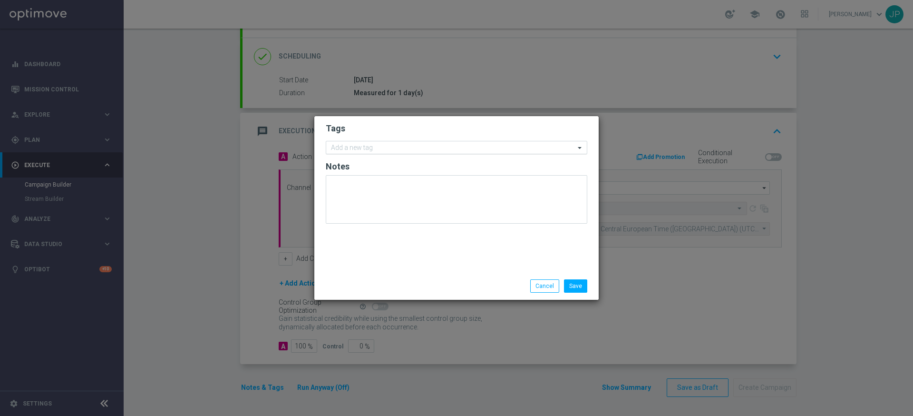
click at [358, 145] on input "text" at bounding box center [453, 148] width 244 height 8
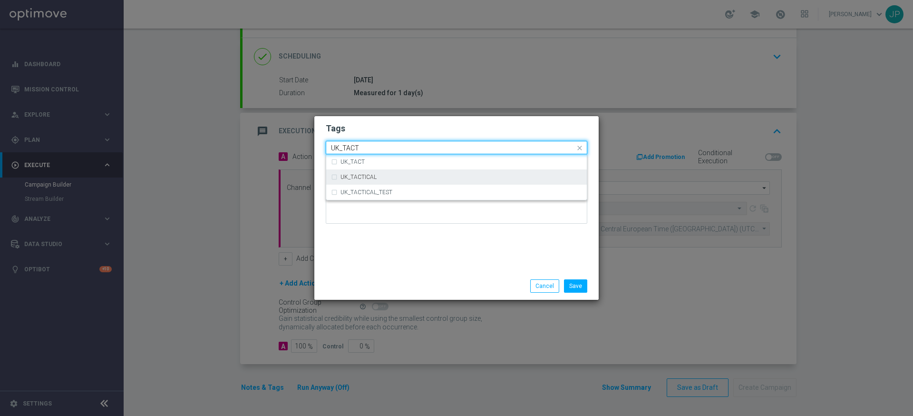
click at [388, 172] on div "UK_TACTICAL" at bounding box center [456, 176] width 251 height 15
type input "UK_TACT"
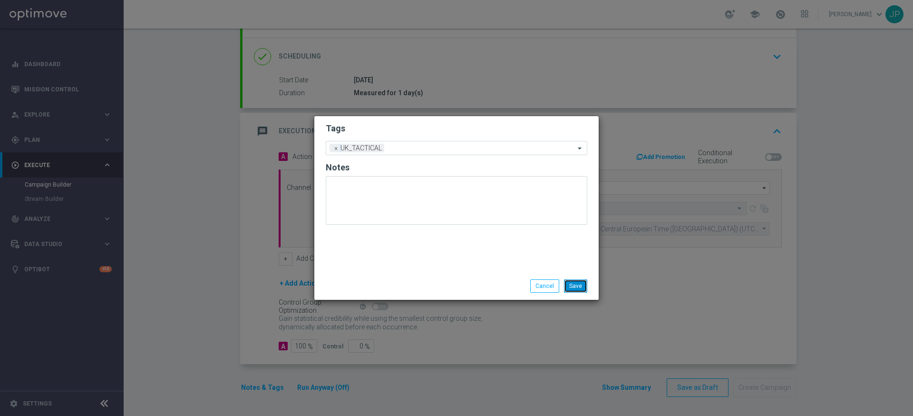
click at [583, 290] on button "Save" at bounding box center [575, 285] width 23 height 13
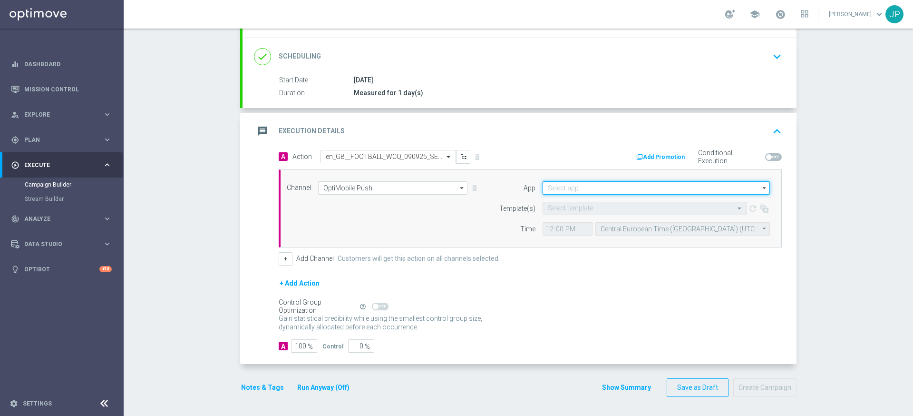
click at [603, 189] on input at bounding box center [656, 187] width 227 height 13
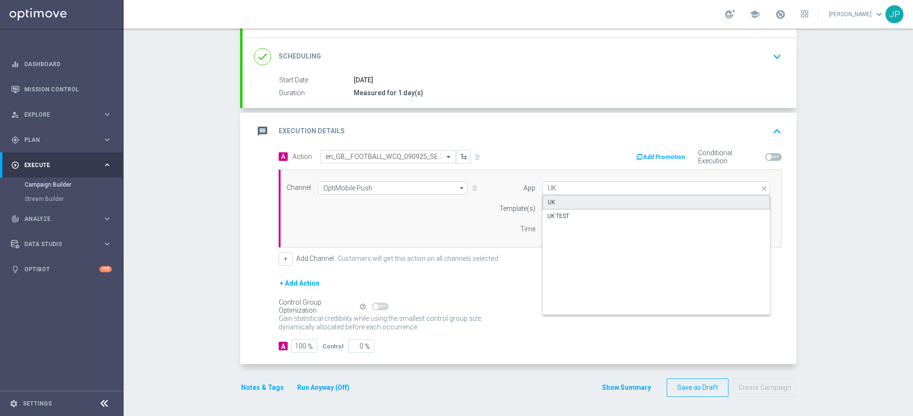
click at [596, 203] on div "UK" at bounding box center [656, 202] width 227 height 14
type input "UK"
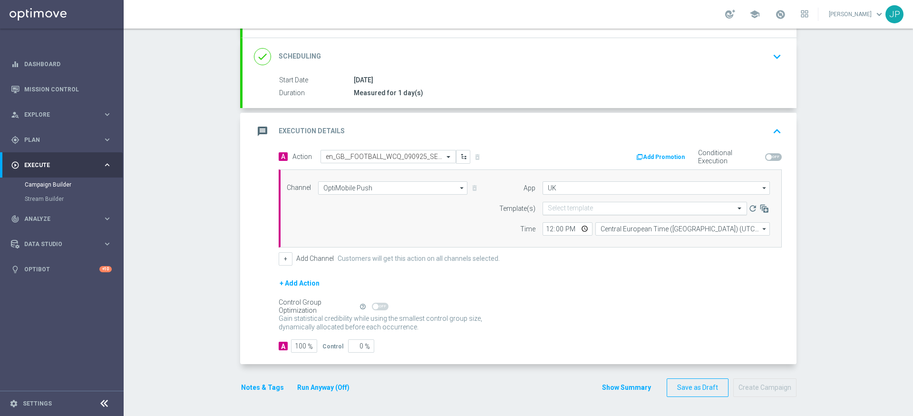
click at [553, 209] on input "text" at bounding box center [635, 208] width 175 height 8
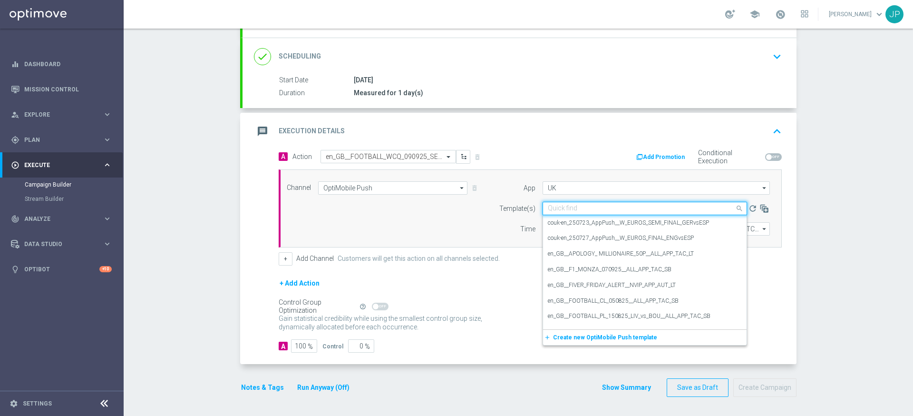
paste input "en_GB__FOOTBALL_WCQ_090925_SER_vs_ENG__ALL_APP_TAC_SB"
type input "en_GB__FOOTBALL_WCQ_090925_SER_vs_ENG__ALL_APP_TAC_SB"
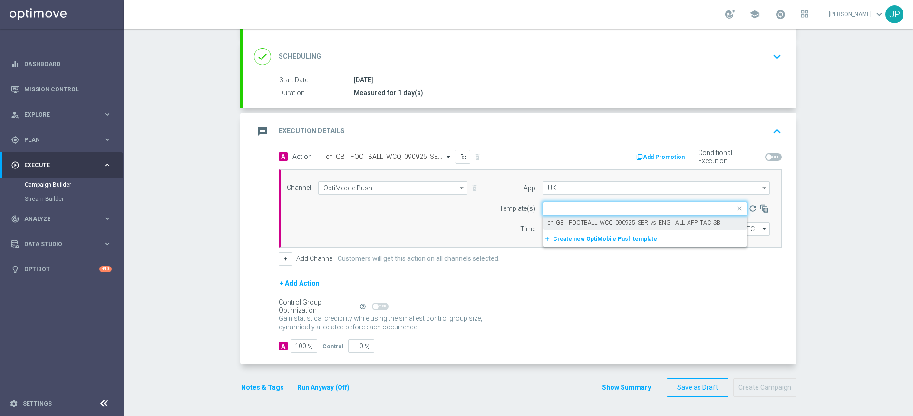
click at [542, 301] on div "Control Group Optimization Self Optimizing Campaign help_outline" at bounding box center [530, 306] width 503 height 10
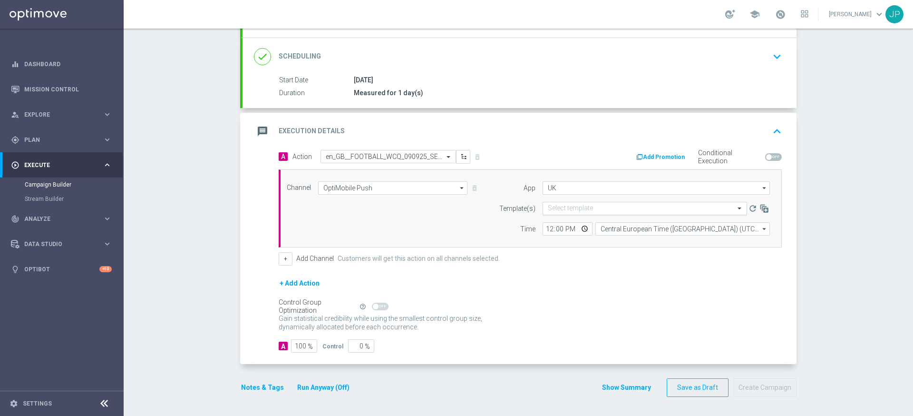
click at [589, 210] on input "text" at bounding box center [635, 208] width 175 height 8
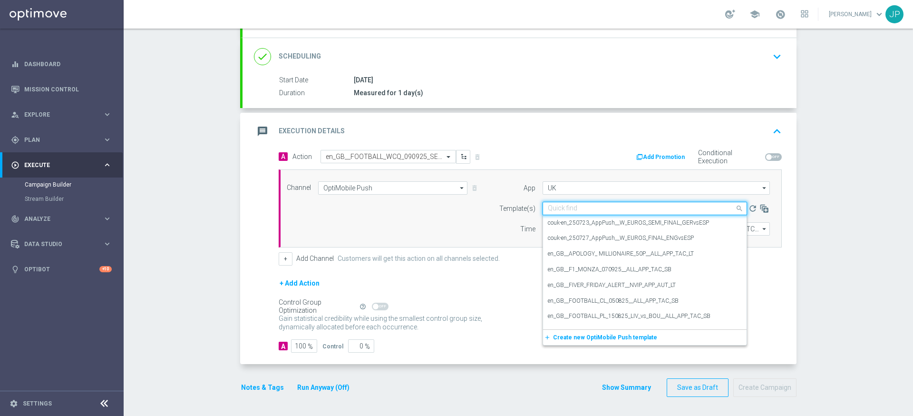
paste input "en_GB__FOOTBALL_WCQ_090925_SER_vs_ENG__ALL_APP_TAC_SB"
type input "en_GB__FOOTBALL_WCQ_090925_SER_vs_ENG__ALL_APP_TAC_SB"
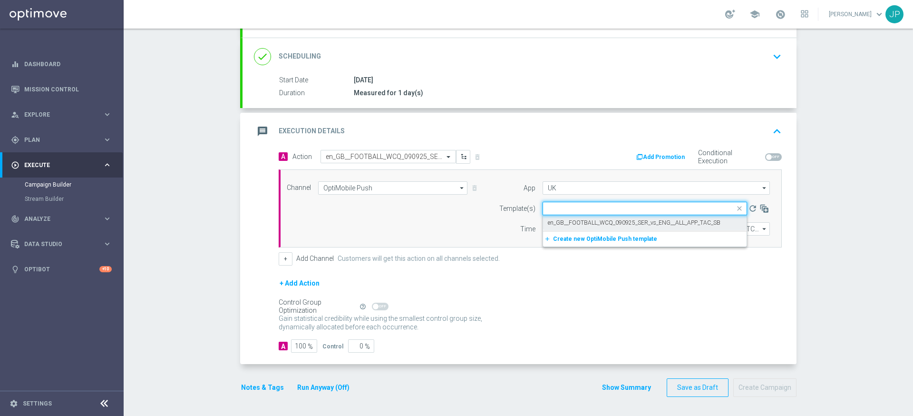
click at [592, 304] on div "Control Group Optimization Self Optimizing Campaign help_outline" at bounding box center [530, 306] width 503 height 10
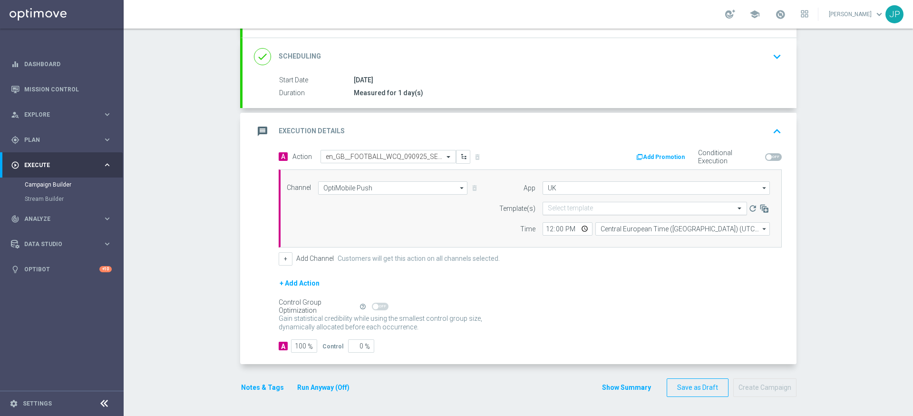
click at [566, 208] on input "text" at bounding box center [635, 208] width 175 height 8
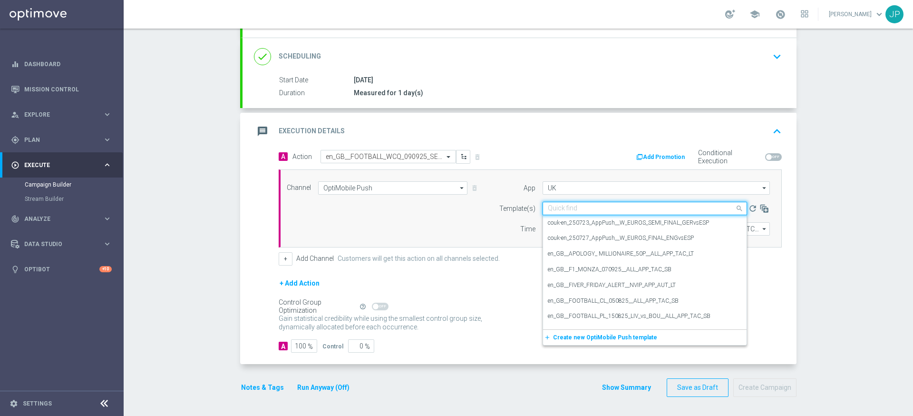
paste input "en_GB__FOOTBALL_WCQ_090925_SER_vs_ENG__ALL_APP_TAC_SB"
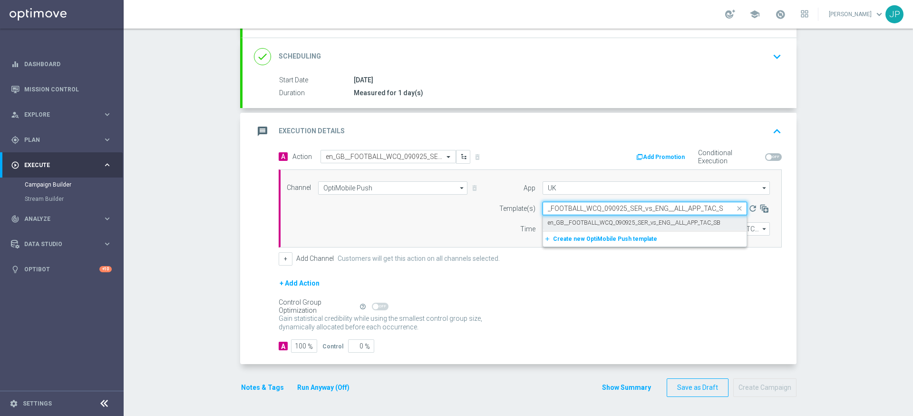
click at [593, 222] on label "en_GB__FOOTBALL_WCQ_090925_SER_vs_ENG__ALL_APP_TAC_SB" at bounding box center [634, 223] width 173 height 8
type input "en_GB__FOOTBALL_WCQ_090925_SER_vs_ENG__ALL_APP_TAC_SB"
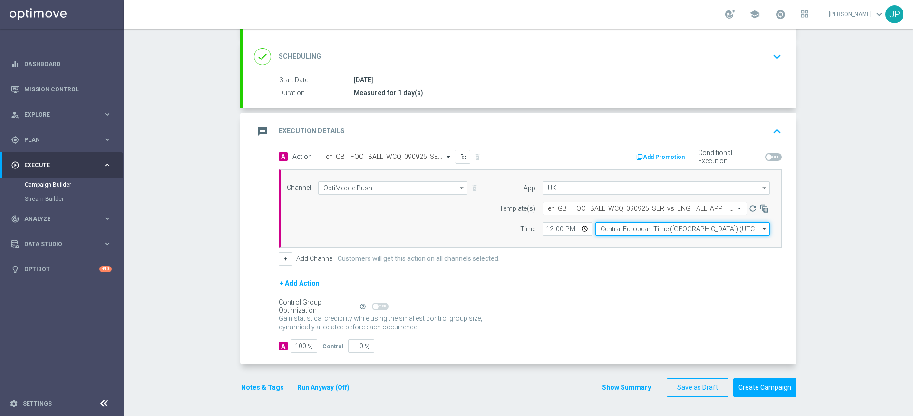
click at [625, 226] on input "Central European Time (Budapest) (UTC +02:00)" at bounding box center [682, 228] width 175 height 13
click at [634, 243] on div "United Kingdom Time (UTC +01:00)" at bounding box center [646, 242] width 92 height 9
type input "United Kingdom Time (UTC +01:00)"
click at [588, 282] on div "+ Add Action" at bounding box center [530, 289] width 503 height 24
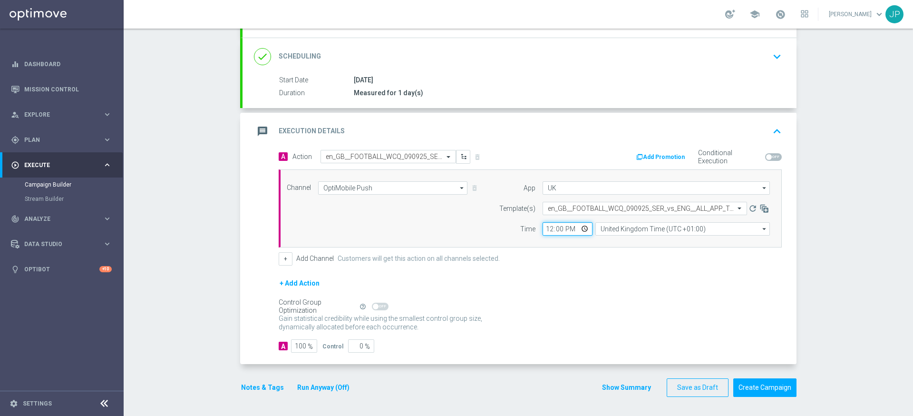
click at [547, 229] on input "12:00" at bounding box center [568, 228] width 50 height 13
type input "19:25"
click at [661, 286] on div "+ Add Action" at bounding box center [530, 289] width 503 height 24
click at [695, 386] on button "Save as Draft" at bounding box center [698, 387] width 62 height 19
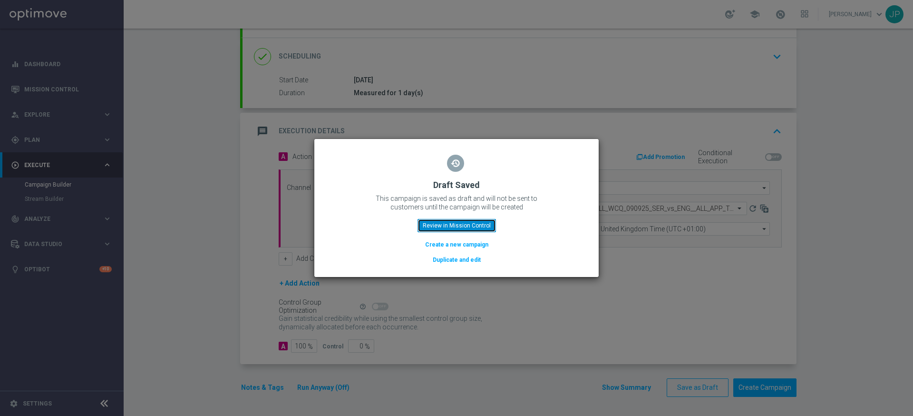
click at [479, 225] on button "Review in Mission Control" at bounding box center [457, 225] width 78 height 13
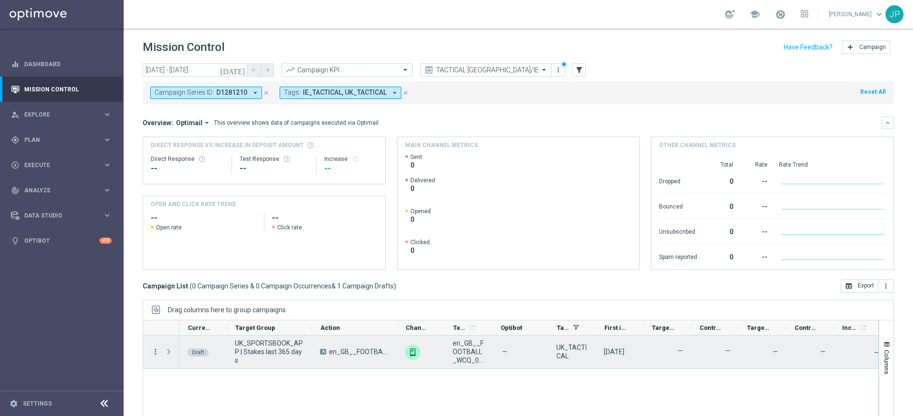
click at [155, 351] on icon "more_vert" at bounding box center [155, 351] width 9 height 9
click at [195, 387] on div "Edit" at bounding box center [218, 388] width 88 height 7
click at [155, 352] on icon "more_vert" at bounding box center [155, 351] width 9 height 9
click at [223, 390] on div "Edit" at bounding box center [218, 388] width 88 height 7
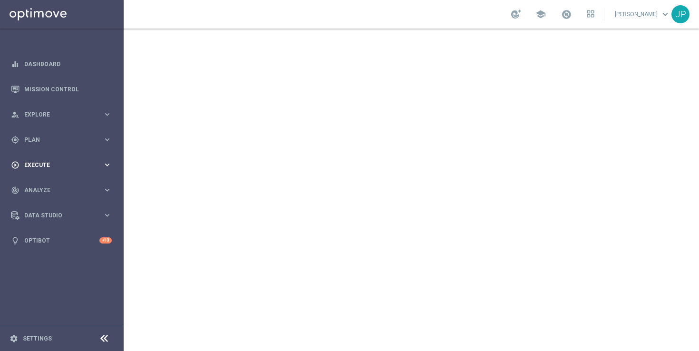
click at [57, 161] on div "play_circle_outline Execute" at bounding box center [57, 165] width 92 height 9
click at [66, 181] on link "Campaign Builder" at bounding box center [62, 185] width 74 height 8
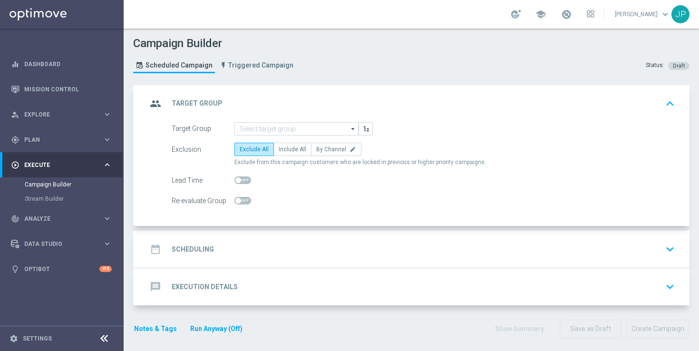
click at [351, 129] on icon "arrow_drop_down" at bounding box center [354, 129] width 10 height 12
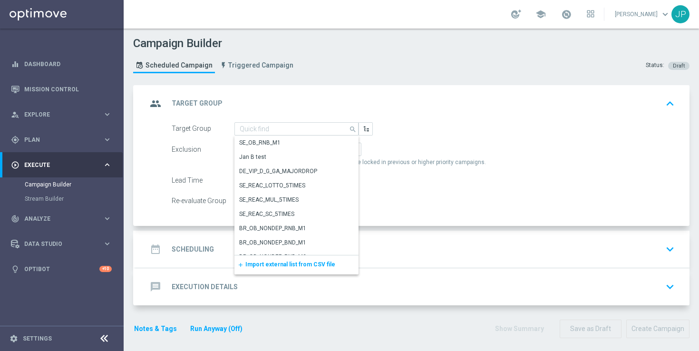
click at [291, 263] on span "Import external list from CSV file" at bounding box center [290, 264] width 90 height 7
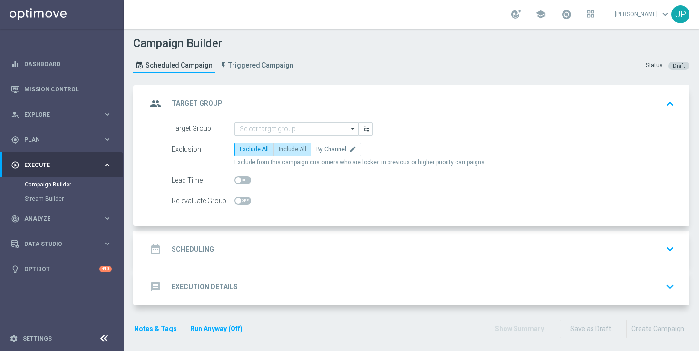
click at [300, 153] on label "Include All" at bounding box center [292, 149] width 38 height 13
click at [285, 153] on input "Include All" at bounding box center [282, 151] width 6 height 6
radio input "true"
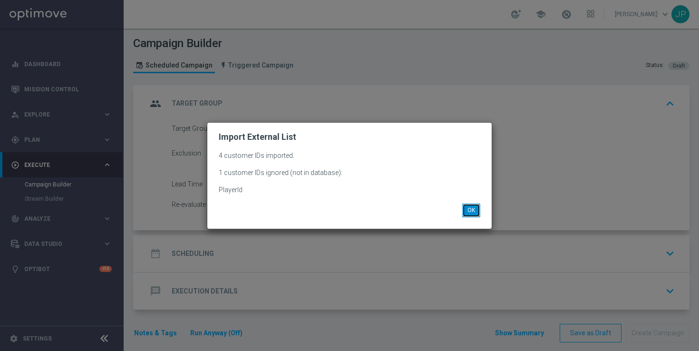
click at [468, 215] on button "OK" at bounding box center [471, 210] width 18 height 13
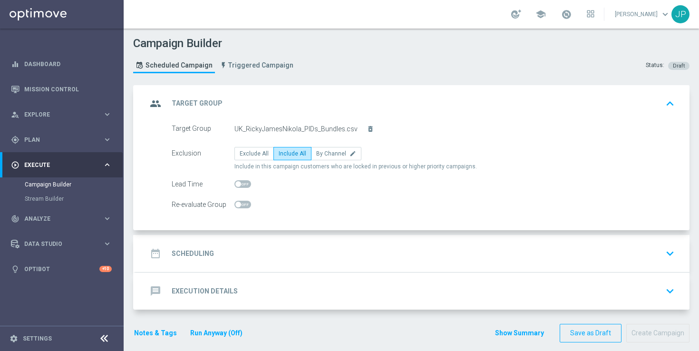
click at [429, 248] on div "date_range Scheduling keyboard_arrow_down" at bounding box center [412, 253] width 531 height 18
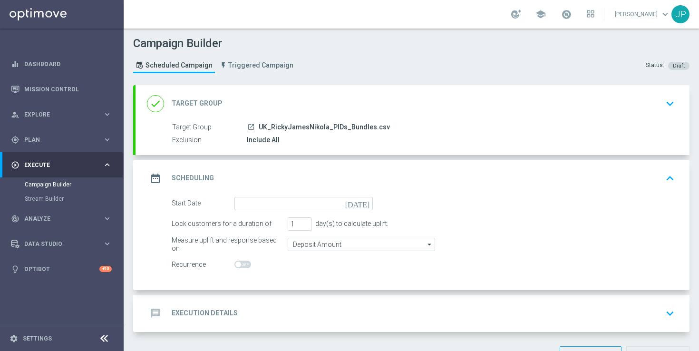
scroll to position [32, 0]
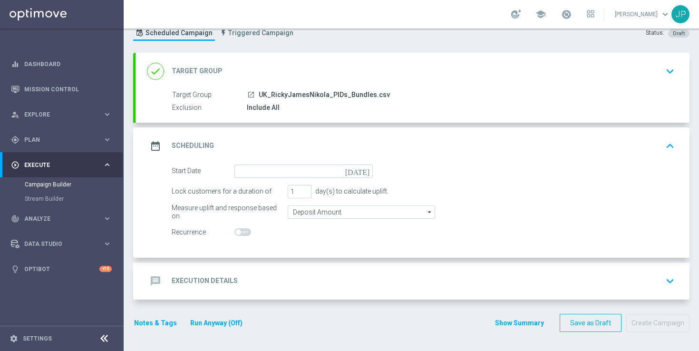
click at [366, 173] on icon "[DATE]" at bounding box center [359, 170] width 28 height 10
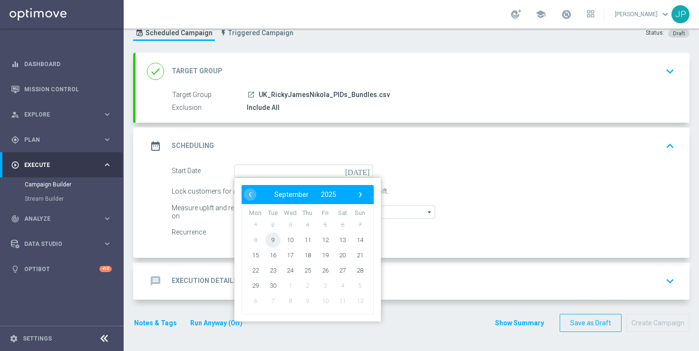
click at [273, 240] on span "9" at bounding box center [272, 239] width 15 height 15
type input "[DATE]"
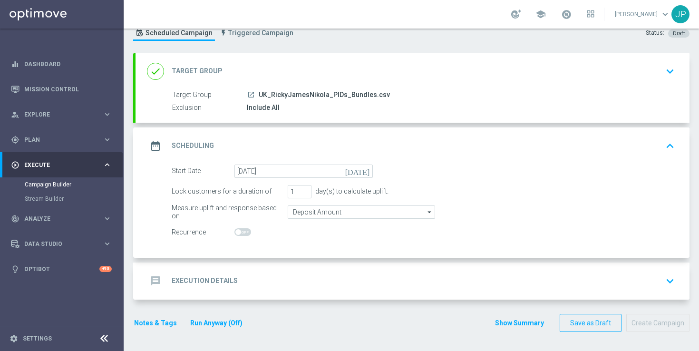
click at [382, 279] on div "message Execution Details keyboard_arrow_down" at bounding box center [412, 281] width 531 height 18
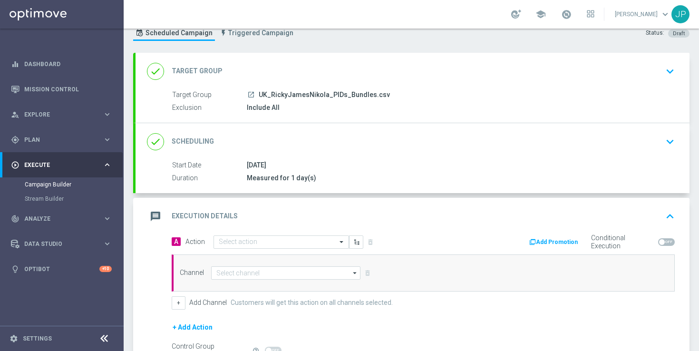
scroll to position [141, 0]
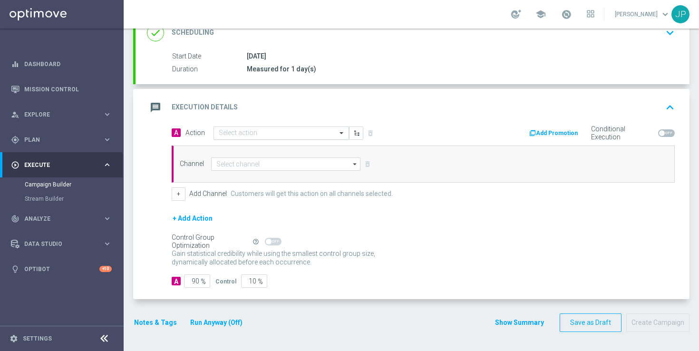
click at [289, 132] on input "text" at bounding box center [272, 133] width 106 height 8
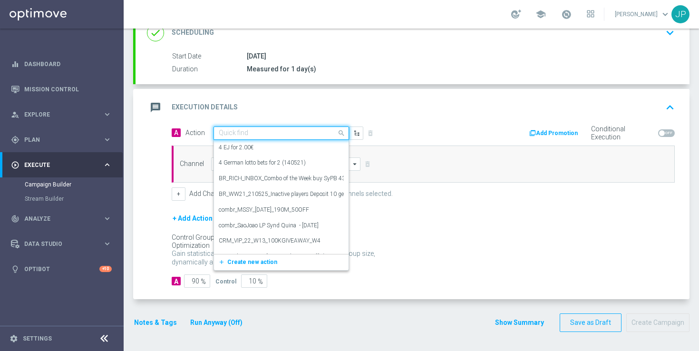
paste input "en_GB_NVIP_TAC_GM__250911_EXCLGAME_UNDERWORLD_TEASURE"
type input "en_GB_NVIP_TAC_GM__250911_EXCLGAME_UNDERWORLD_TEASURE"
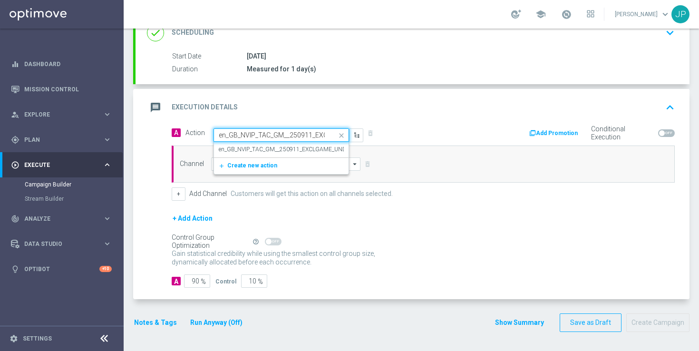
scroll to position [0, 101]
click at [286, 147] on label "en_GB_NVIP_TAC_GM__250911_EXCLGAME_UNDERWORLD_TEASURE" at bounding box center [310, 150] width 182 height 8
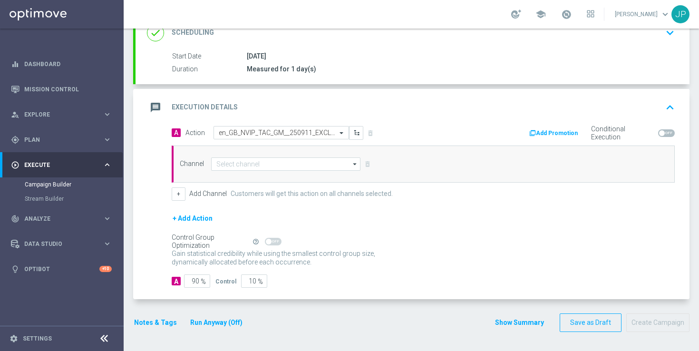
scroll to position [0, 0]
click at [285, 163] on input at bounding box center [285, 163] width 149 height 13
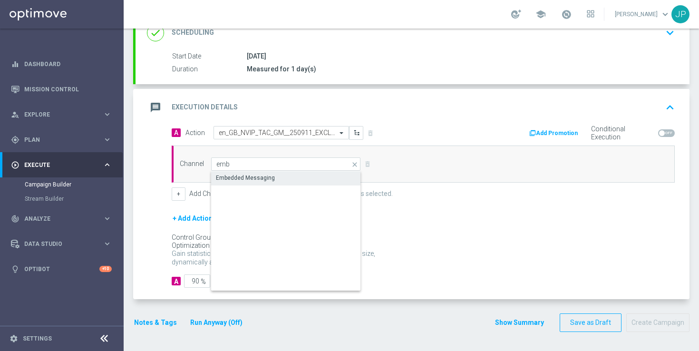
click at [306, 180] on div "Embedded Messaging" at bounding box center [286, 177] width 150 height 13
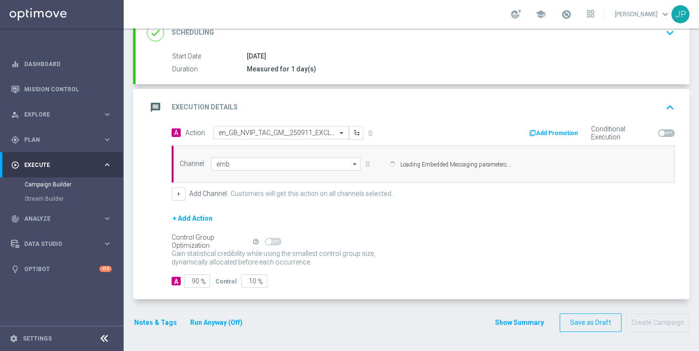
type input "Embedded Messaging"
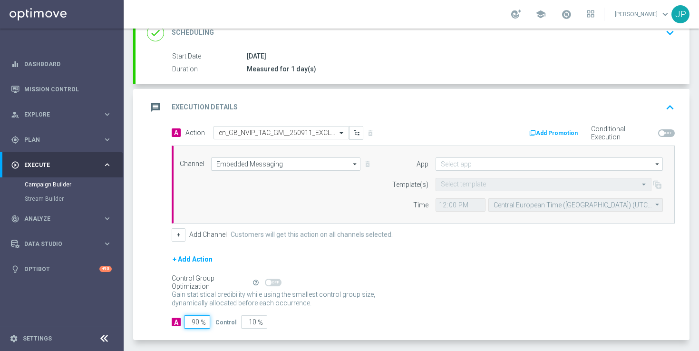
click at [196, 321] on input "90" at bounding box center [197, 321] width 26 height 13
type input "0"
type input "100"
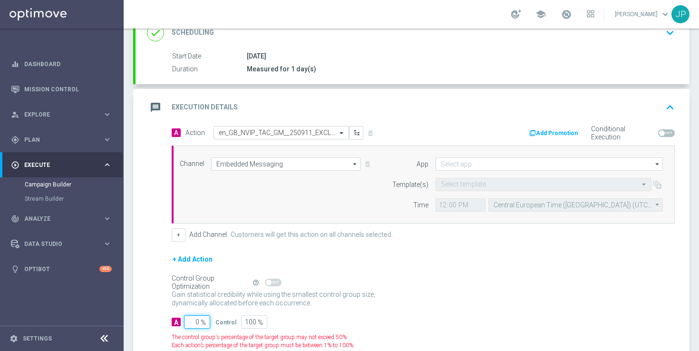
type input "10"
type input "90"
type input "100"
type input "0"
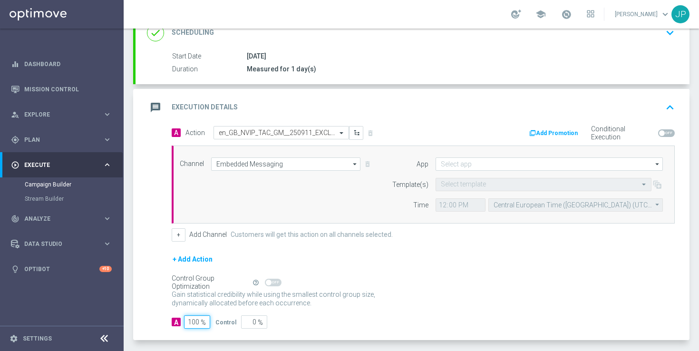
scroll to position [182, 0]
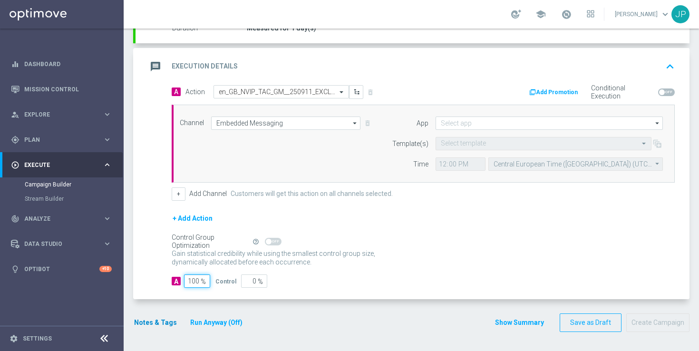
type input "100"
click at [151, 325] on button "Notes & Tags" at bounding box center [155, 323] width 45 height 12
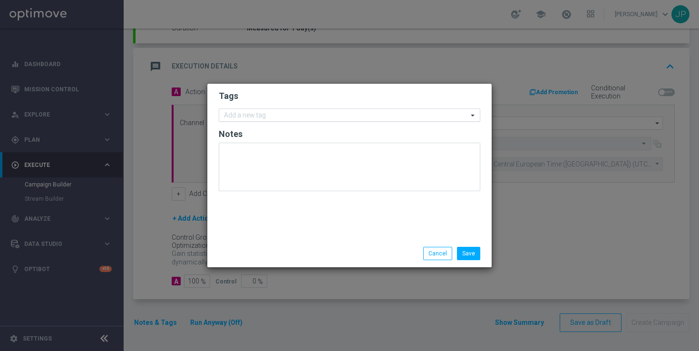
click at [306, 110] on div "Add a new tag" at bounding box center [343, 115] width 249 height 12
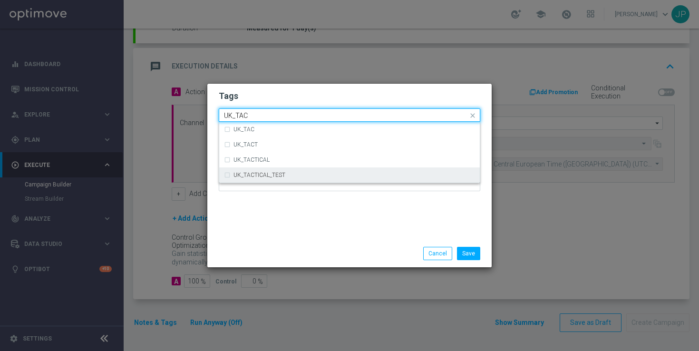
click at [299, 174] on div "UK_TACTICAL_TEST" at bounding box center [354, 175] width 242 height 6
type input "UK_TAC"
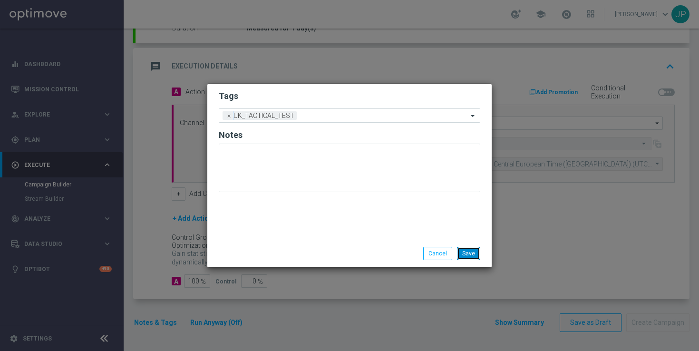
click at [465, 257] on button "Save" at bounding box center [468, 253] width 23 height 13
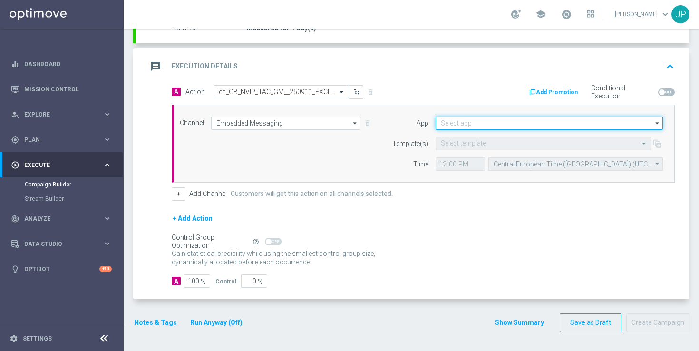
click at [454, 117] on input at bounding box center [549, 123] width 227 height 13
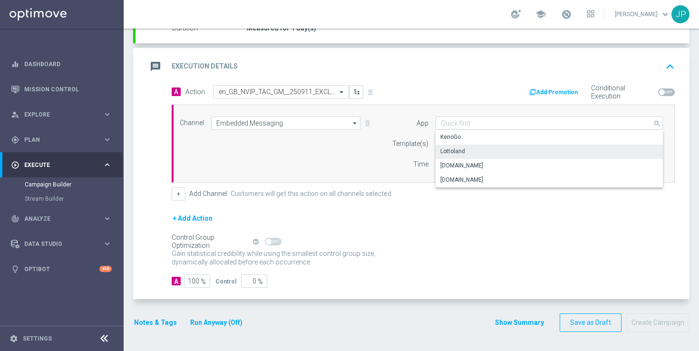
click at [483, 150] on div "Lottoland" at bounding box center [549, 151] width 227 height 13
type input "Lottoland"
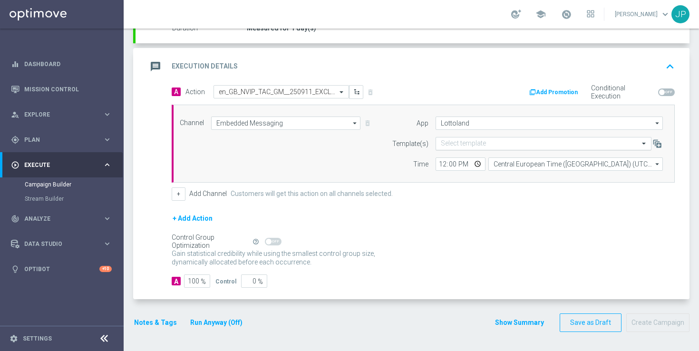
click at [460, 144] on input "text" at bounding box center [534, 144] width 186 height 8
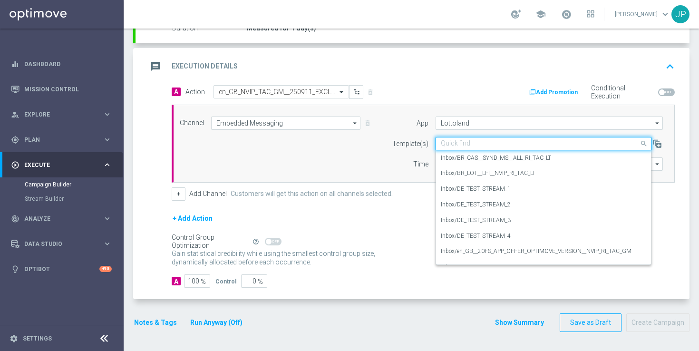
paste input "en_GB_NVIP_TAC_GM__250911_EXCLGAME_UNDERWORLD_TEASURE"
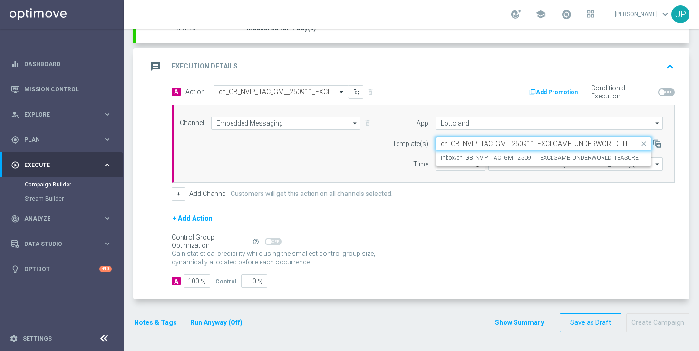
scroll to position [0, 20]
click at [476, 162] on label "Inbox/en_GB_NVIP_TAC_GM__250911_EXCLGAME_UNDERWORLD_TEASURE" at bounding box center [540, 158] width 198 height 8
type input "en_GB_NVIP_TAC_GM__250911_EXCLGAME_UNDERWORLD_TEASURE"
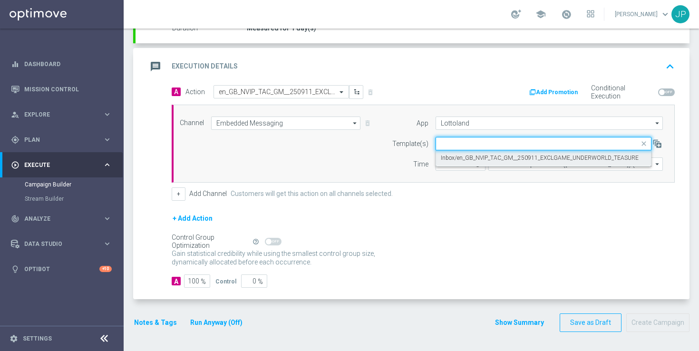
scroll to position [0, 0]
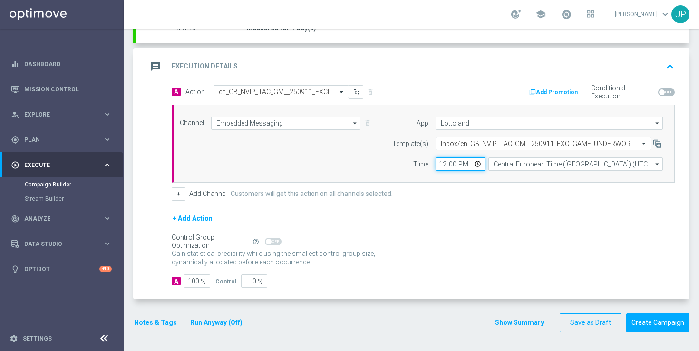
click at [439, 165] on input "12:00" at bounding box center [461, 163] width 50 height 13
type input "12:55"
click at [485, 235] on div "+ Add Action" at bounding box center [423, 225] width 503 height 24
click at [678, 323] on button "Create Campaign" at bounding box center [657, 322] width 63 height 19
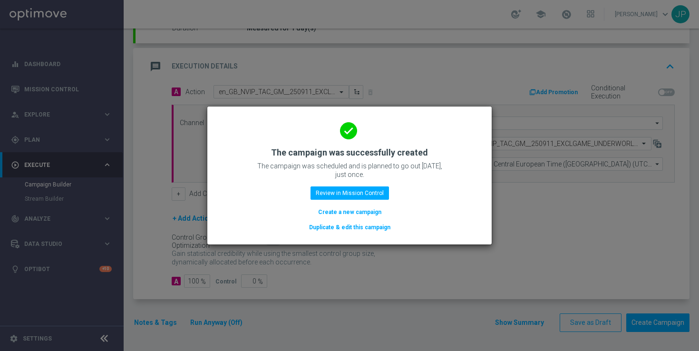
click at [449, 27] on modal-container "done The campaign was successfully created The campaign was scheduled and is pl…" at bounding box center [349, 175] width 699 height 351
click at [433, 16] on modal-container "done The campaign was successfully created The campaign was scheduled and is pl…" at bounding box center [349, 175] width 699 height 351
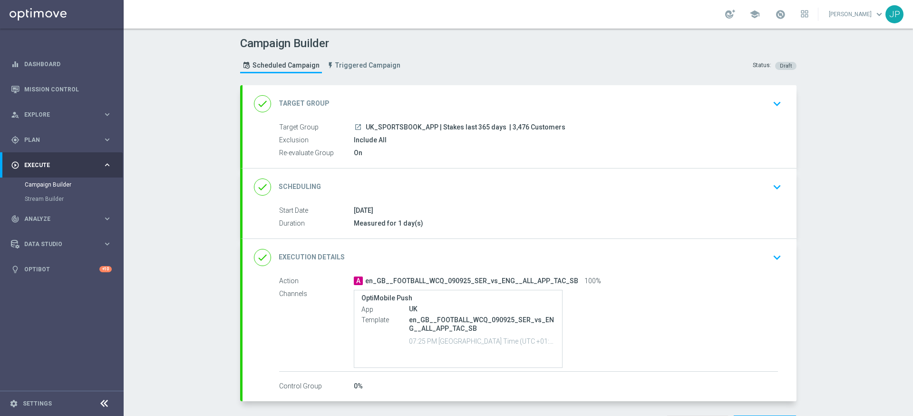
scroll to position [47, 0]
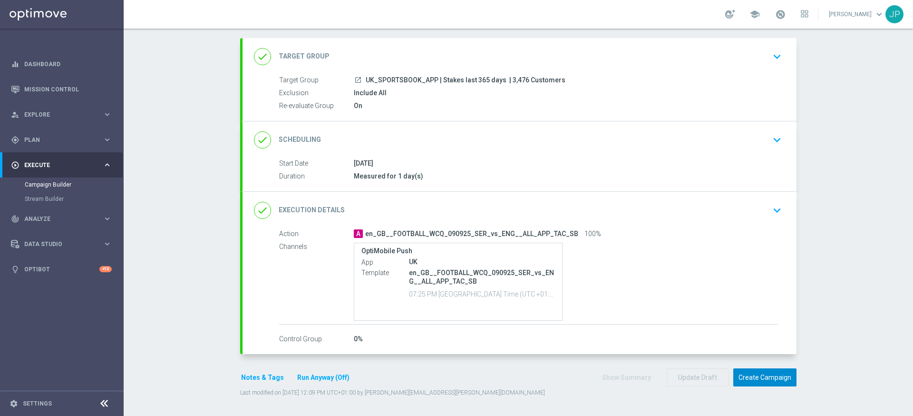
click at [778, 379] on button "Create Campaign" at bounding box center [764, 377] width 63 height 19
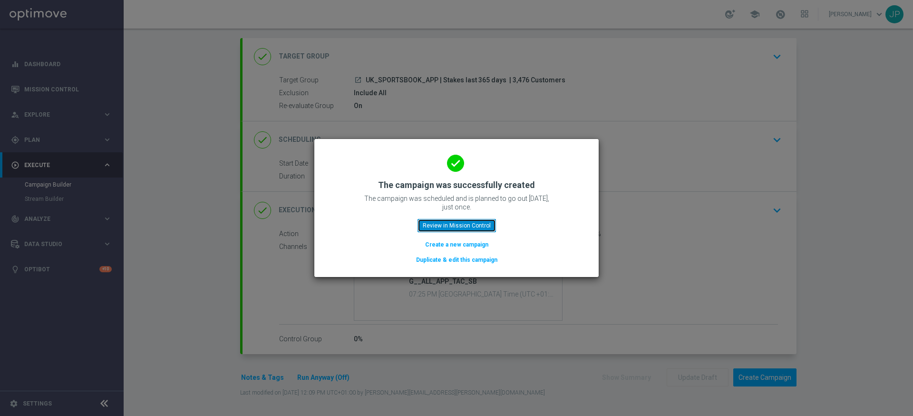
click at [486, 222] on button "Review in Mission Control" at bounding box center [457, 225] width 78 height 13
